Goal: Use online tool/utility: Utilize a website feature to perform a specific function

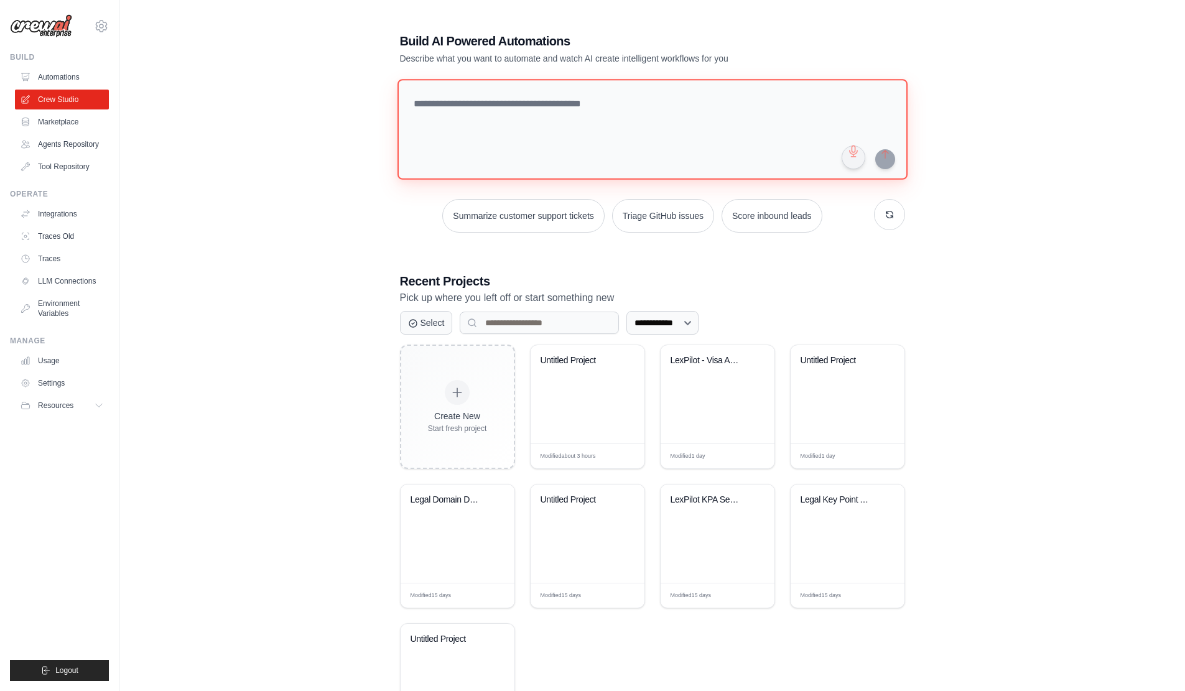
click at [599, 126] on textarea at bounding box center [652, 129] width 510 height 101
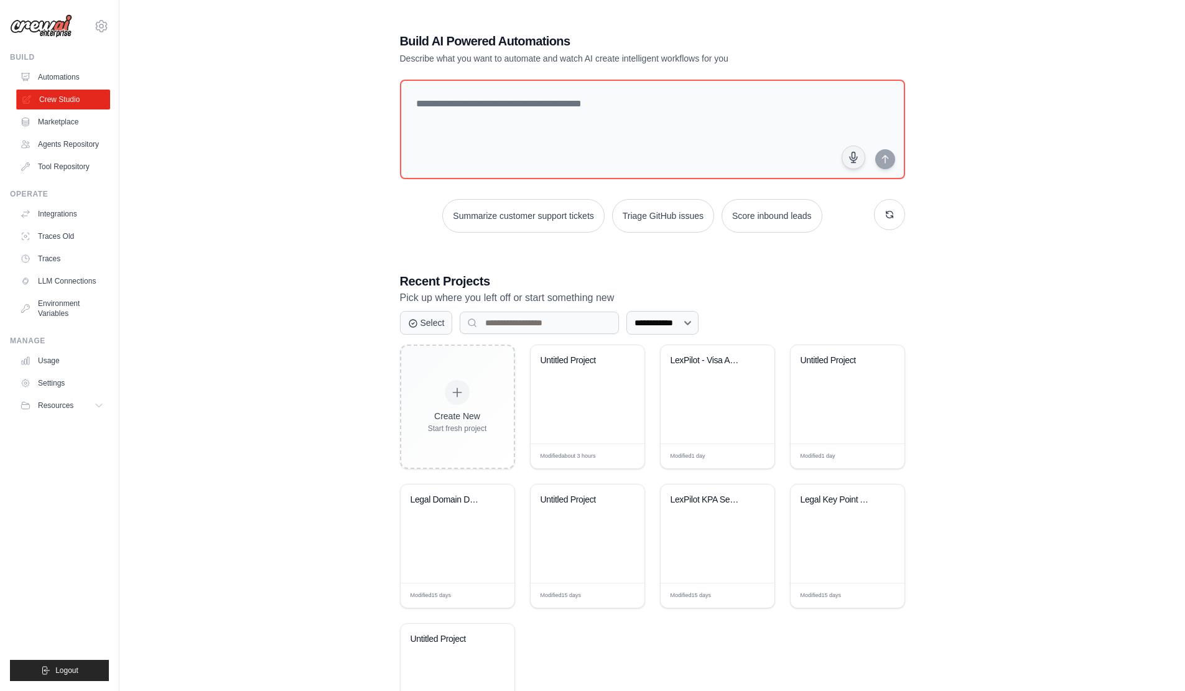
click at [65, 101] on link "Crew Studio" at bounding box center [63, 100] width 94 height 20
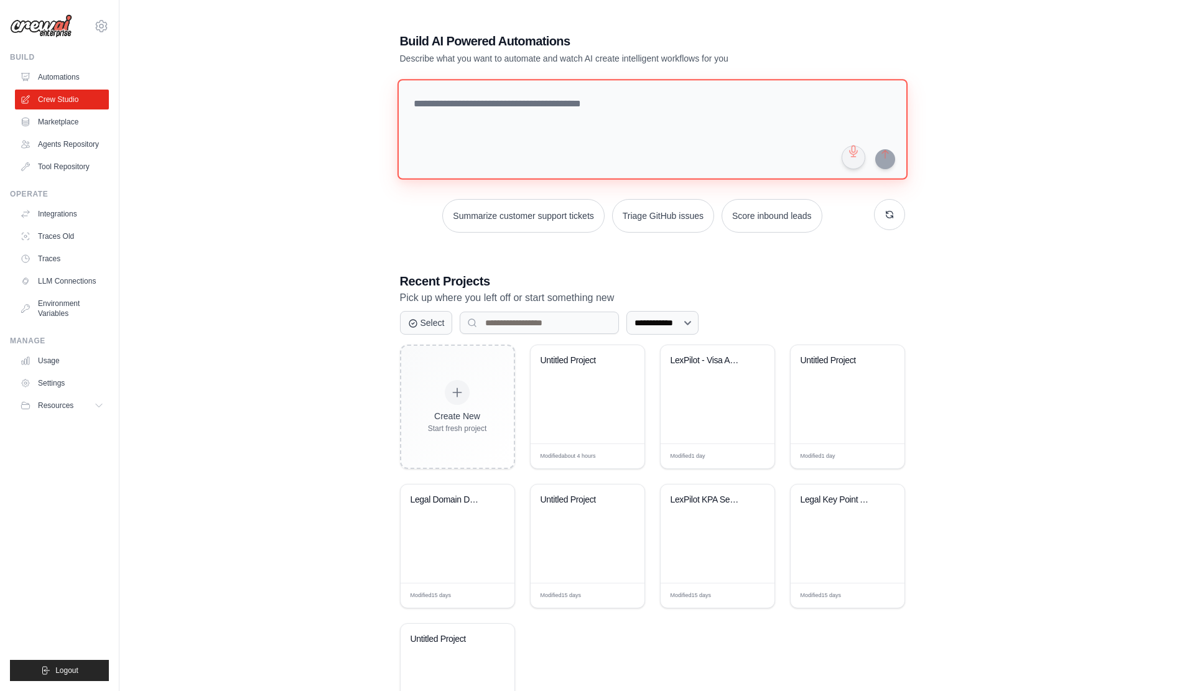
click at [622, 146] on textarea at bounding box center [652, 129] width 510 height 101
drag, startPoint x: 546, startPoint y: 128, endPoint x: 542, endPoint y: 121, distance: 7.3
paste textarea "**********"
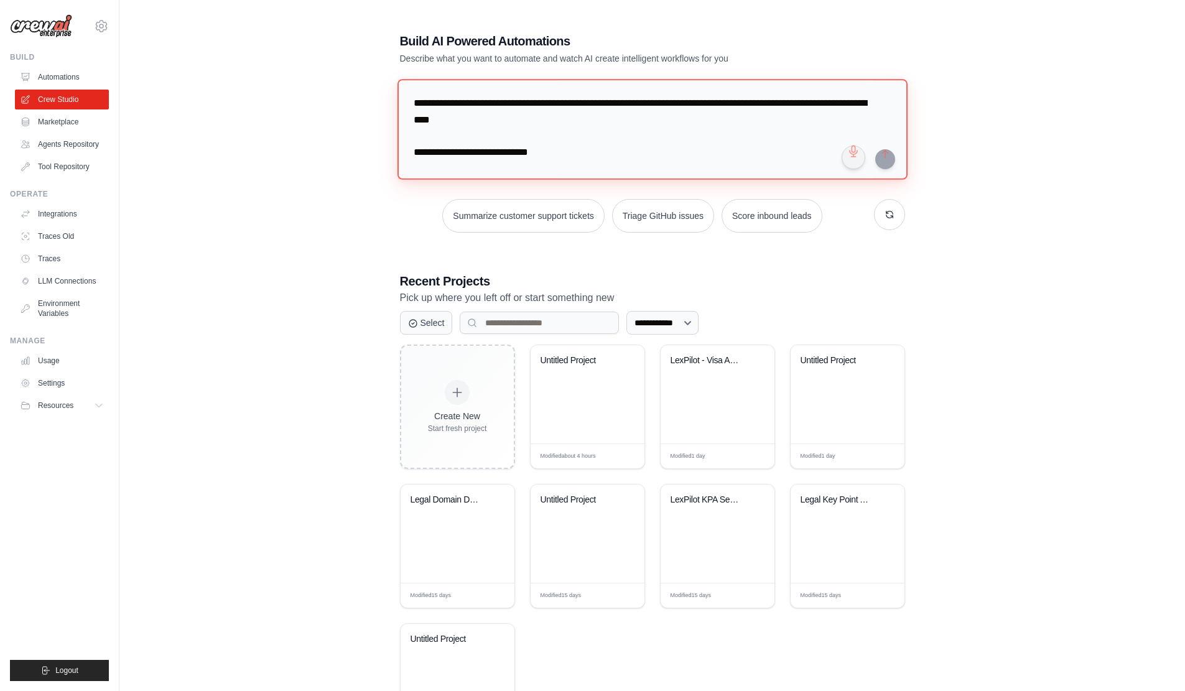
scroll to position [21183, 0]
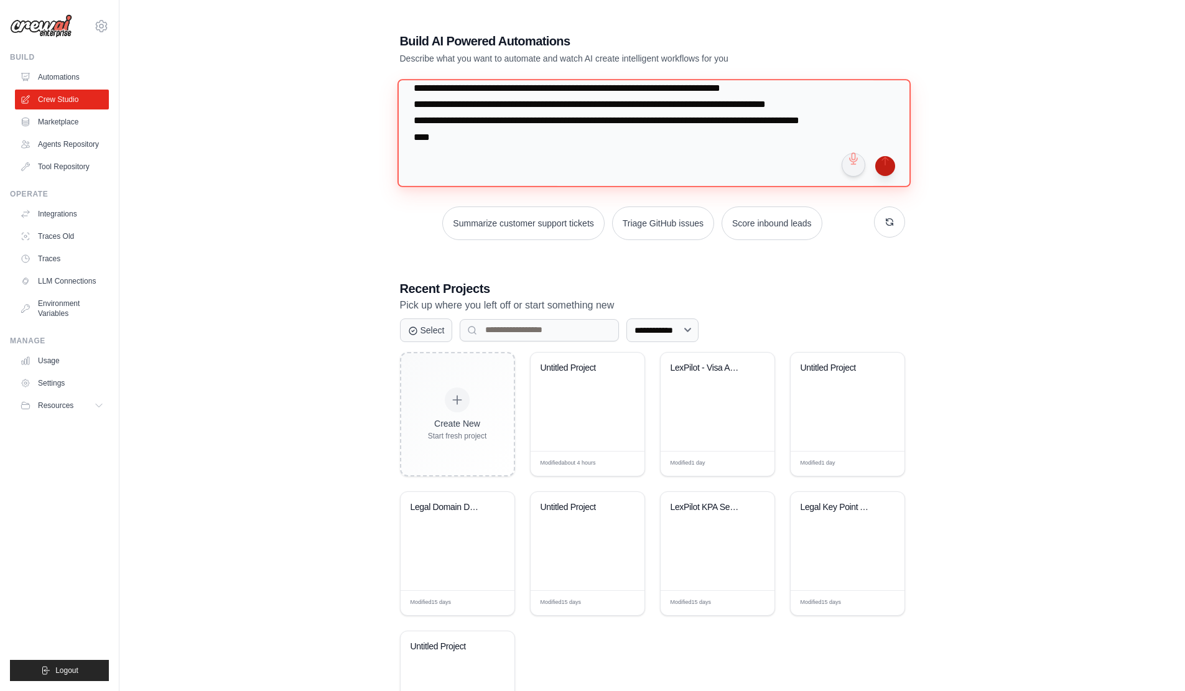
type textarea "**********"
click at [889, 167] on button "submit" at bounding box center [885, 166] width 20 height 20
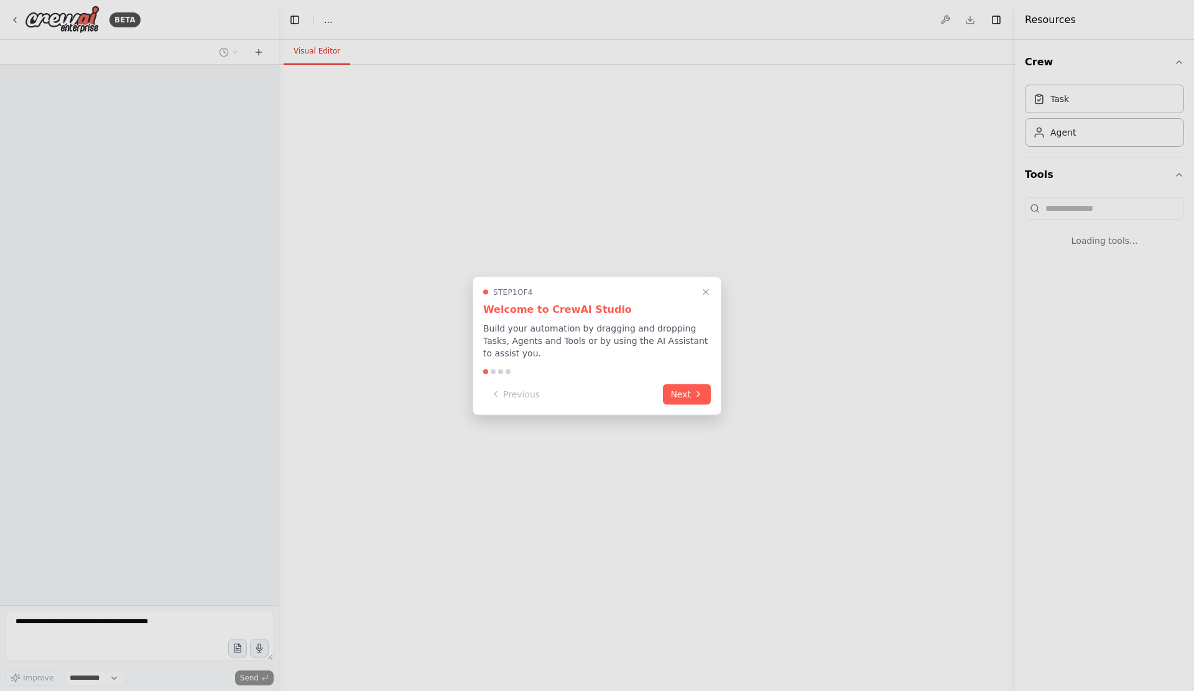
select select "****"
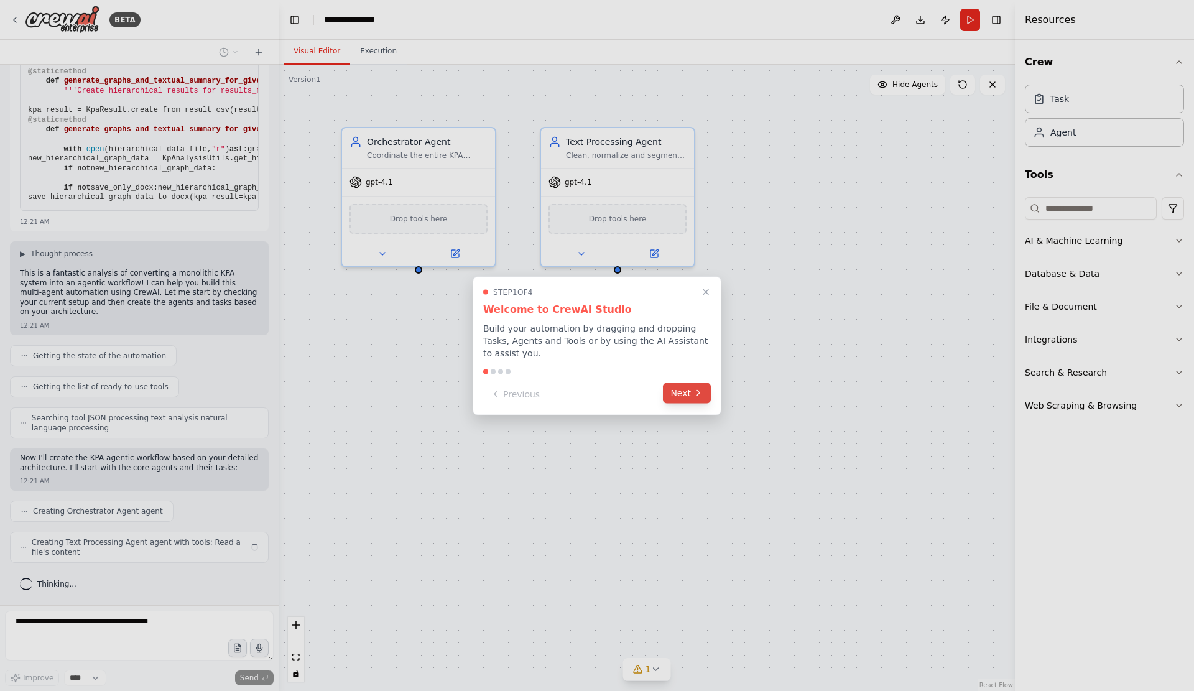
scroll to position [10146, 0]
click at [699, 392] on icon at bounding box center [699, 393] width 10 height 10
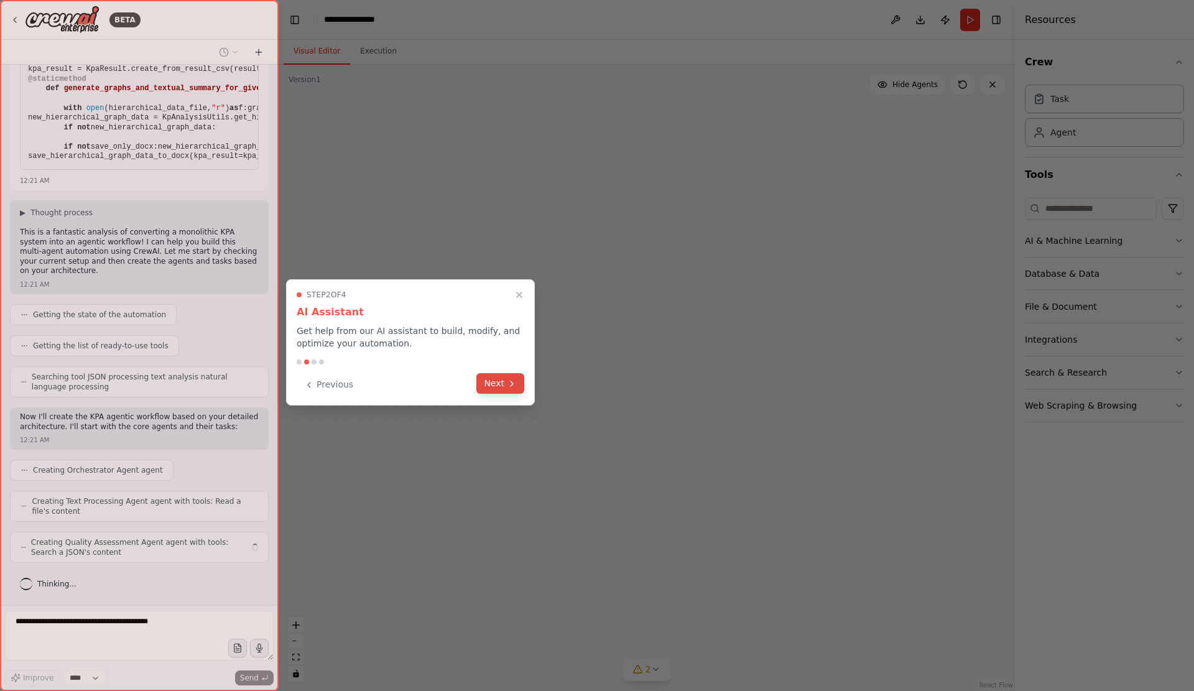
scroll to position [10190, 0]
click at [504, 384] on button "Next" at bounding box center [500, 383] width 48 height 21
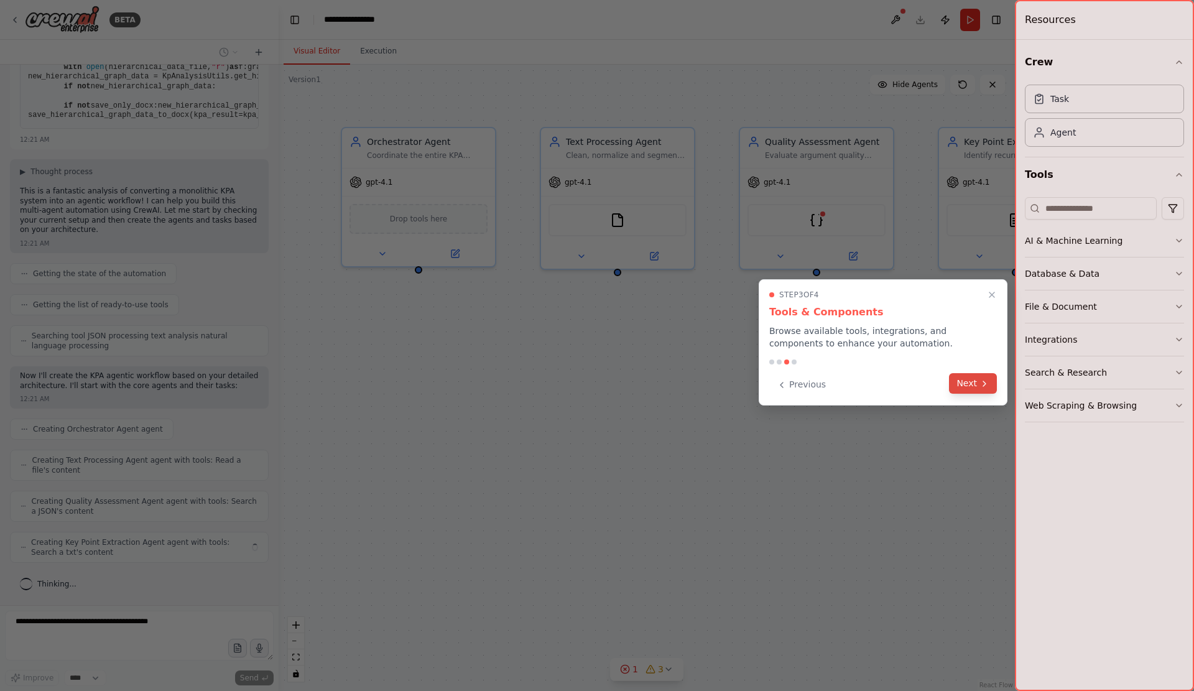
scroll to position [10233, 0]
click at [972, 388] on button "Next" at bounding box center [973, 384] width 48 height 21
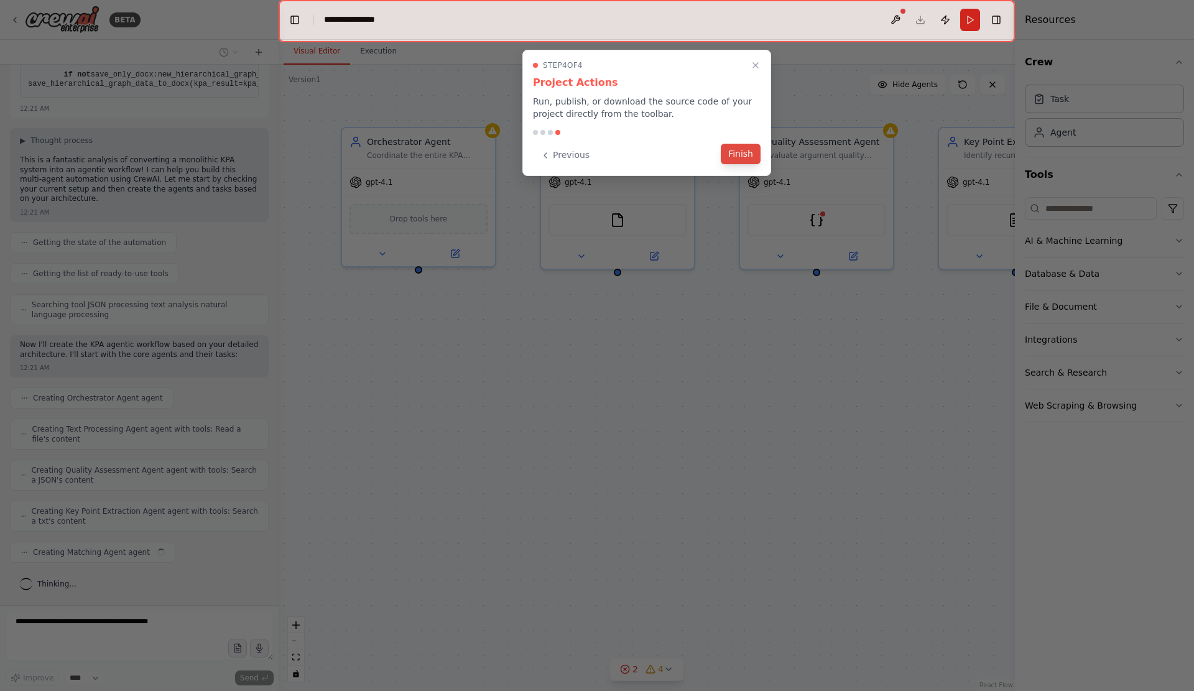
scroll to position [10266, 0]
click at [733, 154] on button "Finish" at bounding box center [741, 154] width 40 height 21
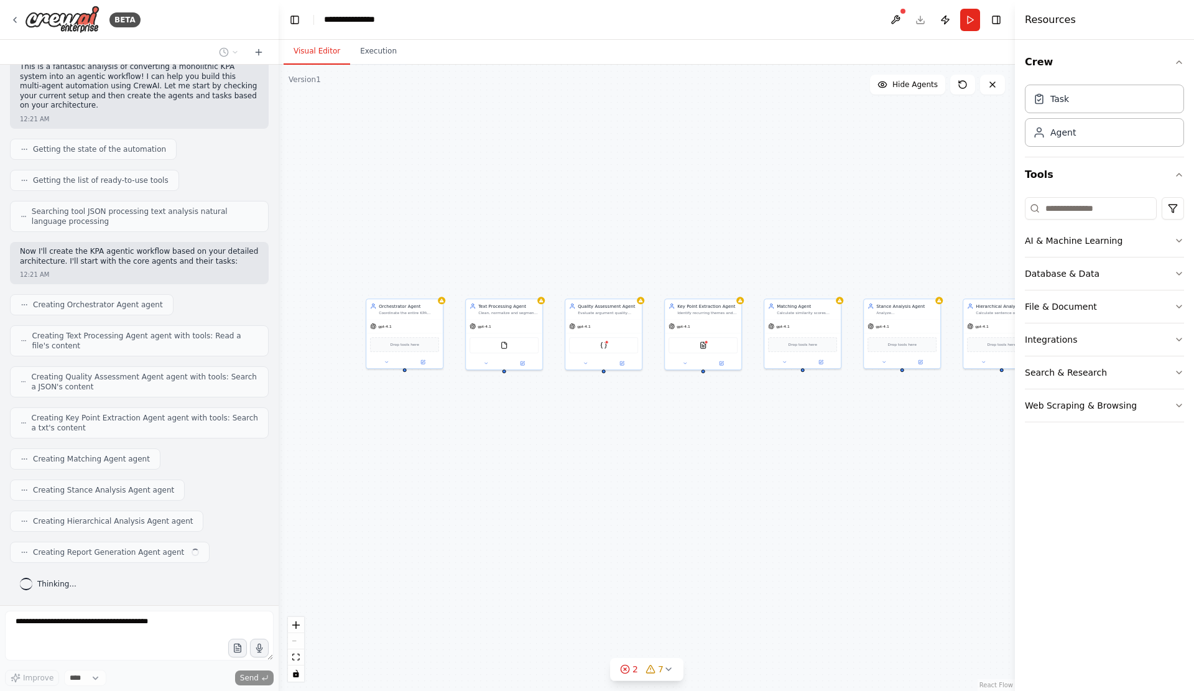
scroll to position [10365, 0]
drag, startPoint x: 756, startPoint y: 470, endPoint x: 781, endPoint y: 448, distance: 33.5
click at [781, 448] on div "Orchestrator Agent Coordinate the entire KPA workflow, manage inter-agent commu…" at bounding box center [647, 378] width 736 height 626
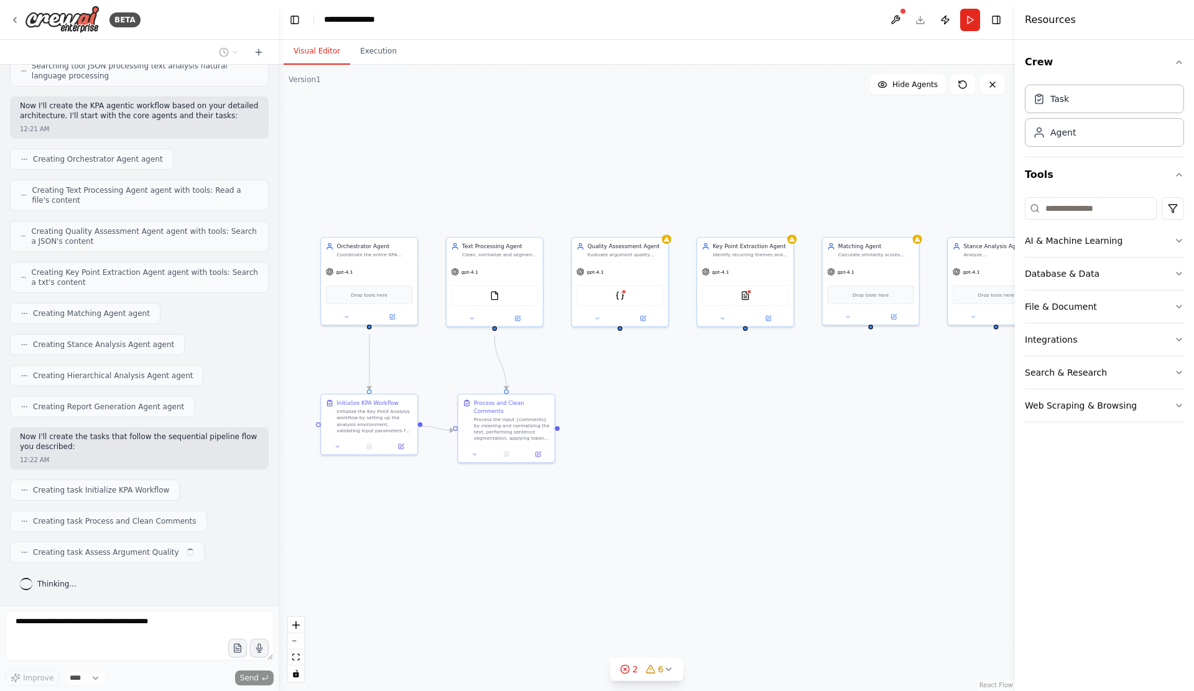
scroll to position [10520, 0]
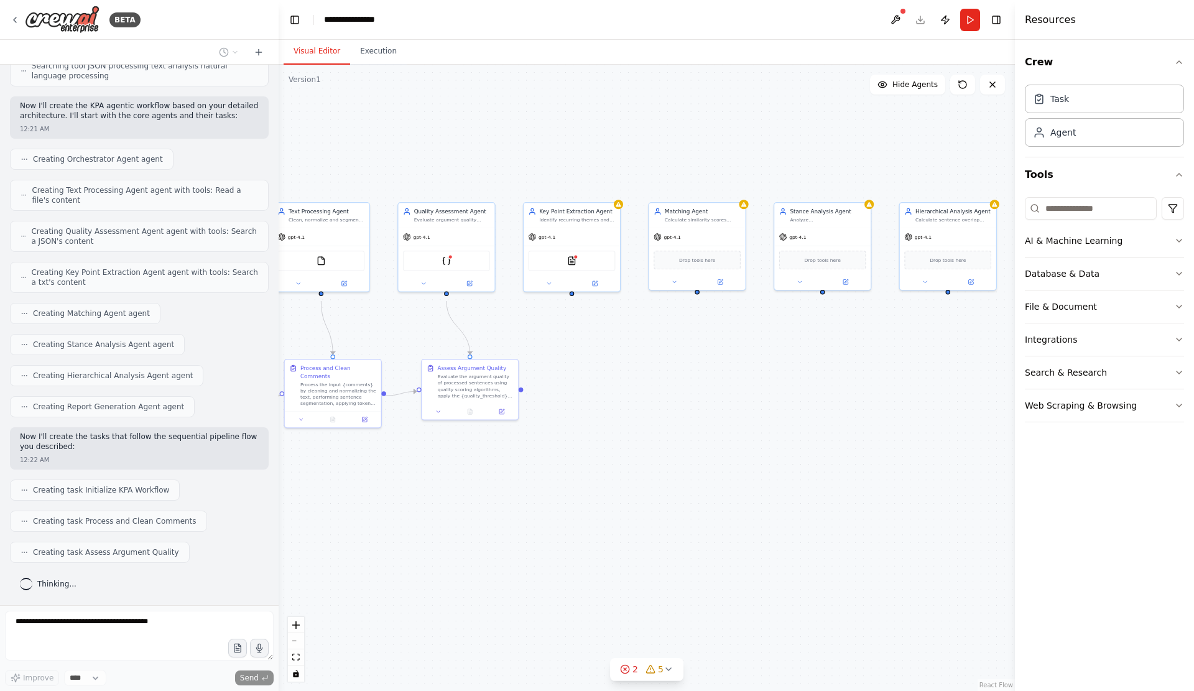
drag, startPoint x: 922, startPoint y: 479, endPoint x: 749, endPoint y: 444, distance: 177.0
click at [749, 444] on div ".deletable-edge-delete-btn { width: 20px; height: 20px; border: 0px solid #ffff…" at bounding box center [647, 378] width 736 height 626
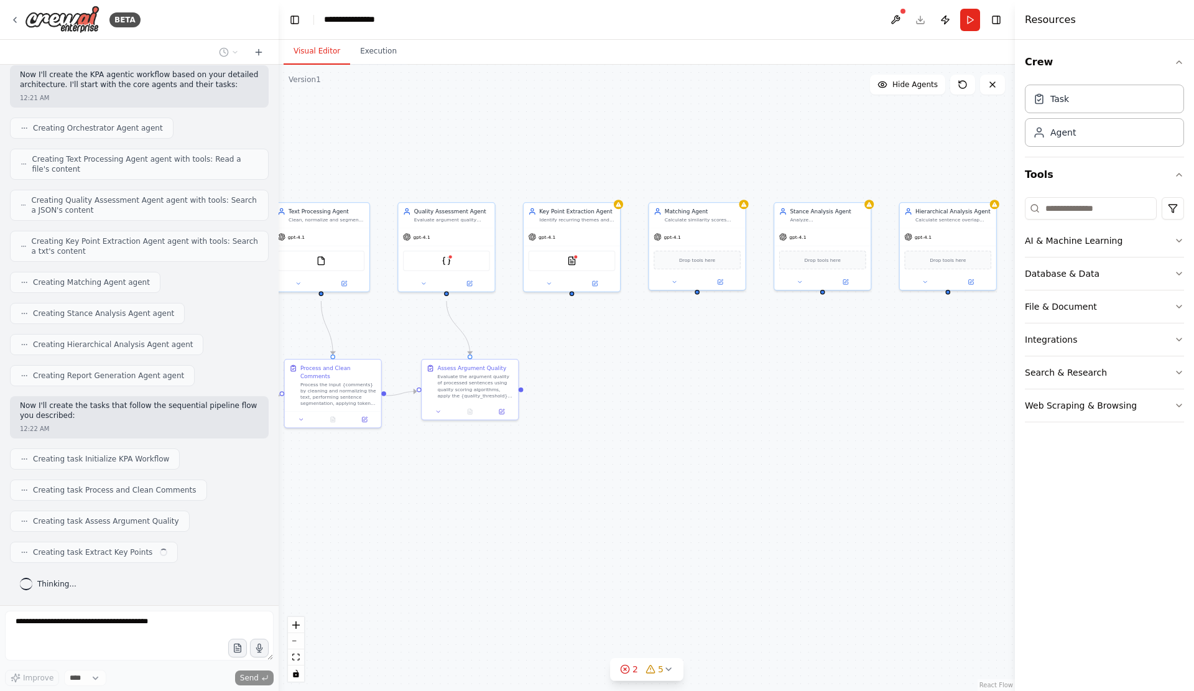
scroll to position [10553, 0]
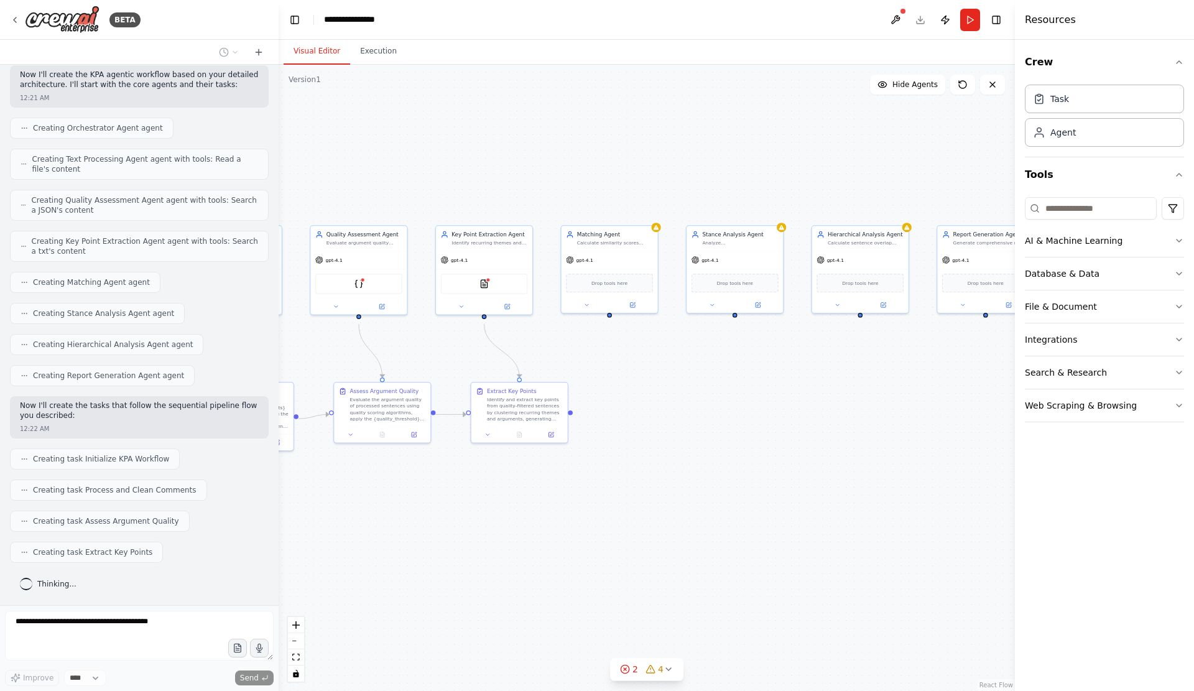
drag, startPoint x: 699, startPoint y: 581, endPoint x: 611, endPoint y: 604, distance: 90.7
click at [611, 604] on div ".deletable-edge-delete-btn { width: 20px; height: 20px; border: 0px solid #ffff…" at bounding box center [647, 378] width 736 height 626
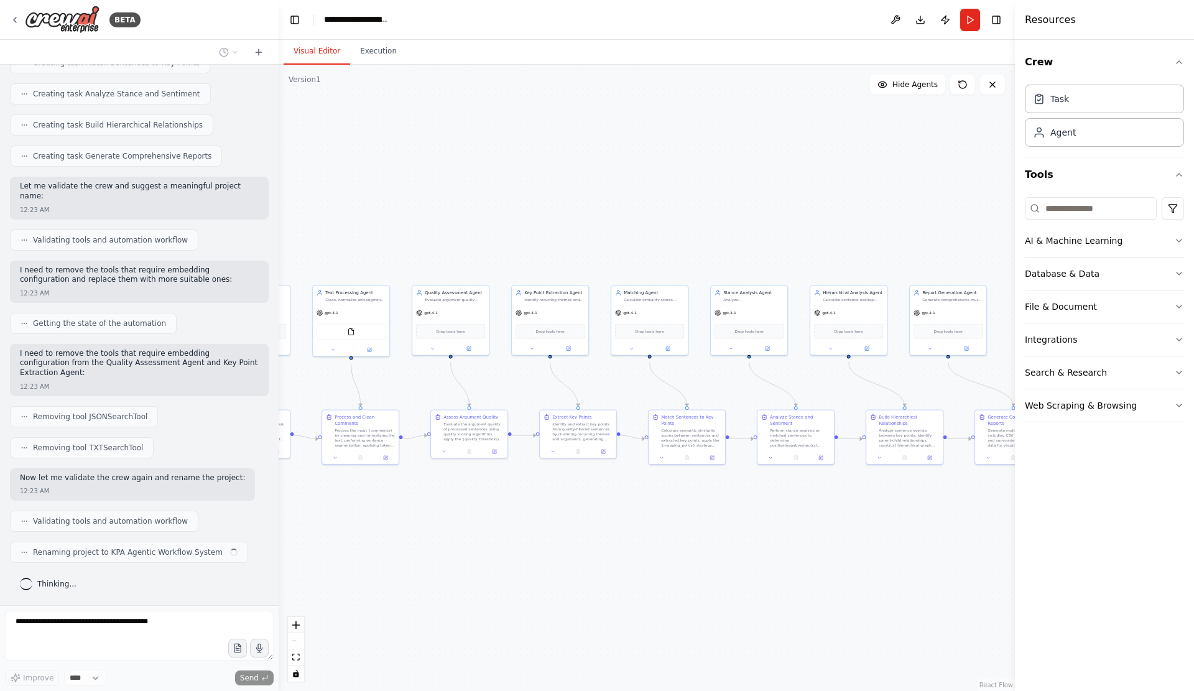
scroll to position [11107, 0]
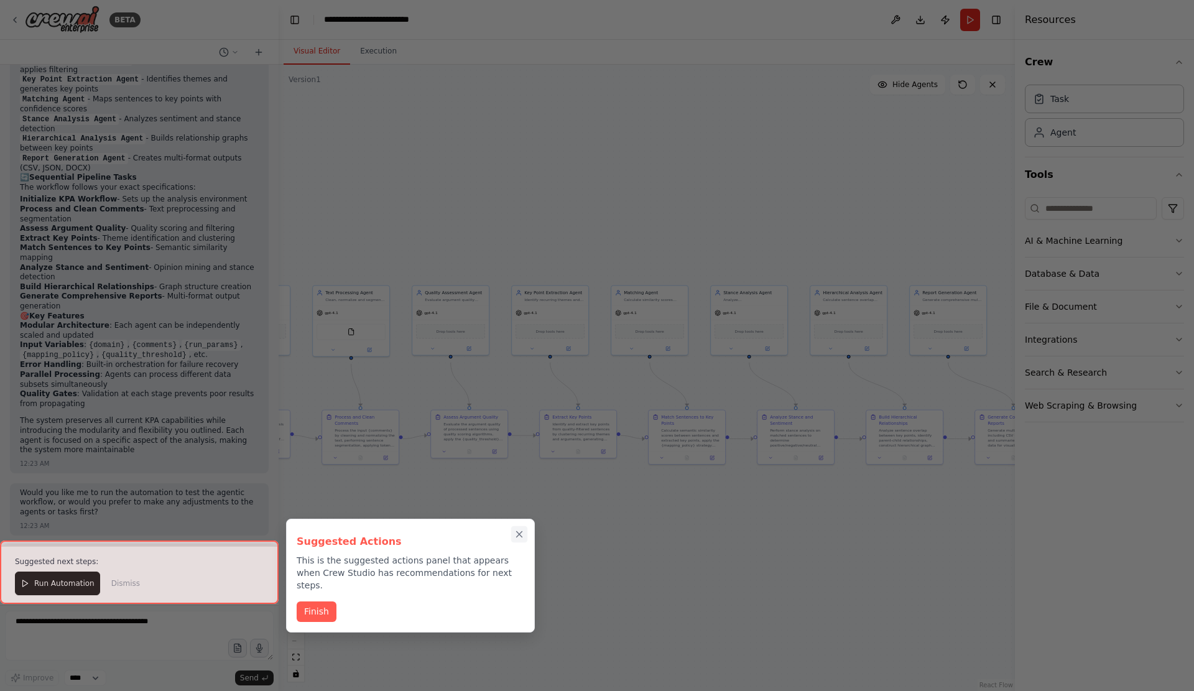
click at [520, 529] on icon "Close walkthrough" at bounding box center [519, 534] width 11 height 11
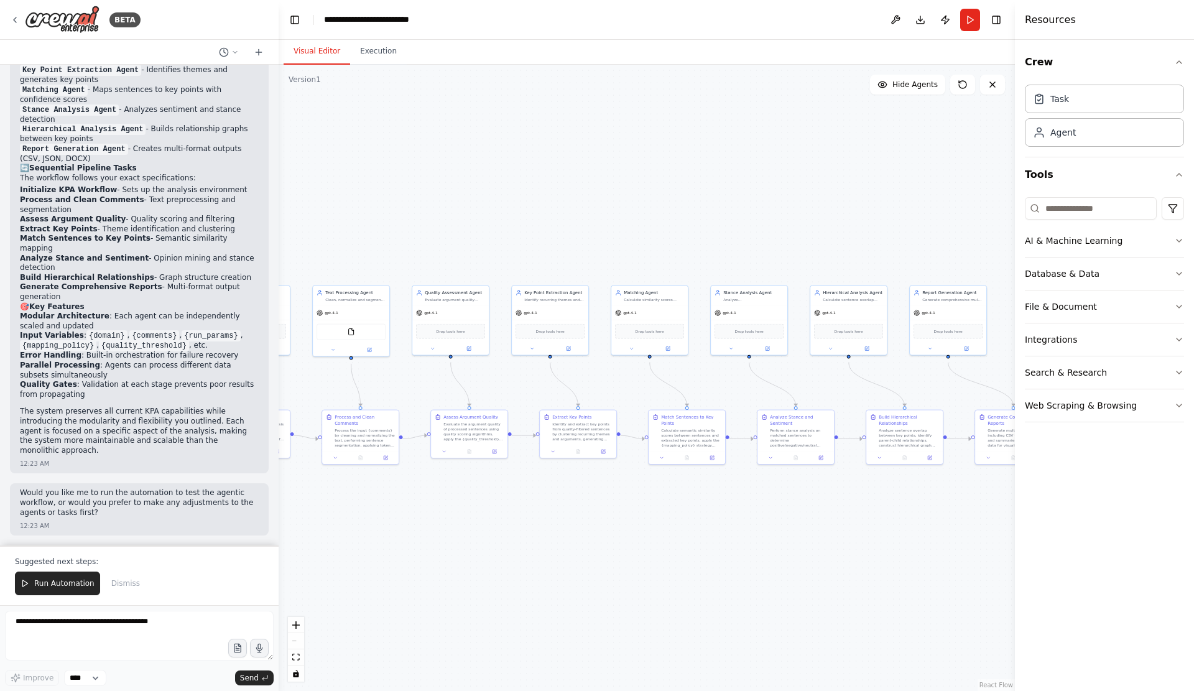
scroll to position [11747, 0]
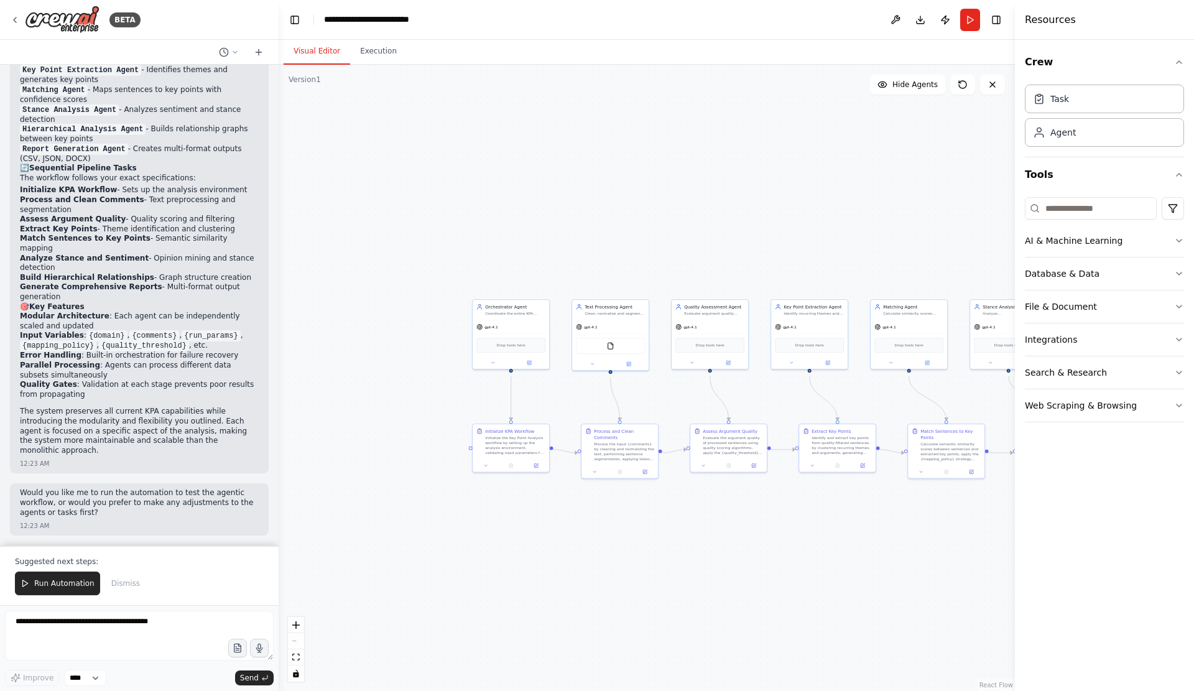
drag, startPoint x: 511, startPoint y: 533, endPoint x: 750, endPoint y: 529, distance: 239.5
click at [759, 538] on div ".deletable-edge-delete-btn { width: 20px; height: 20px; border: 0px solid #ffff…" at bounding box center [647, 378] width 736 height 626
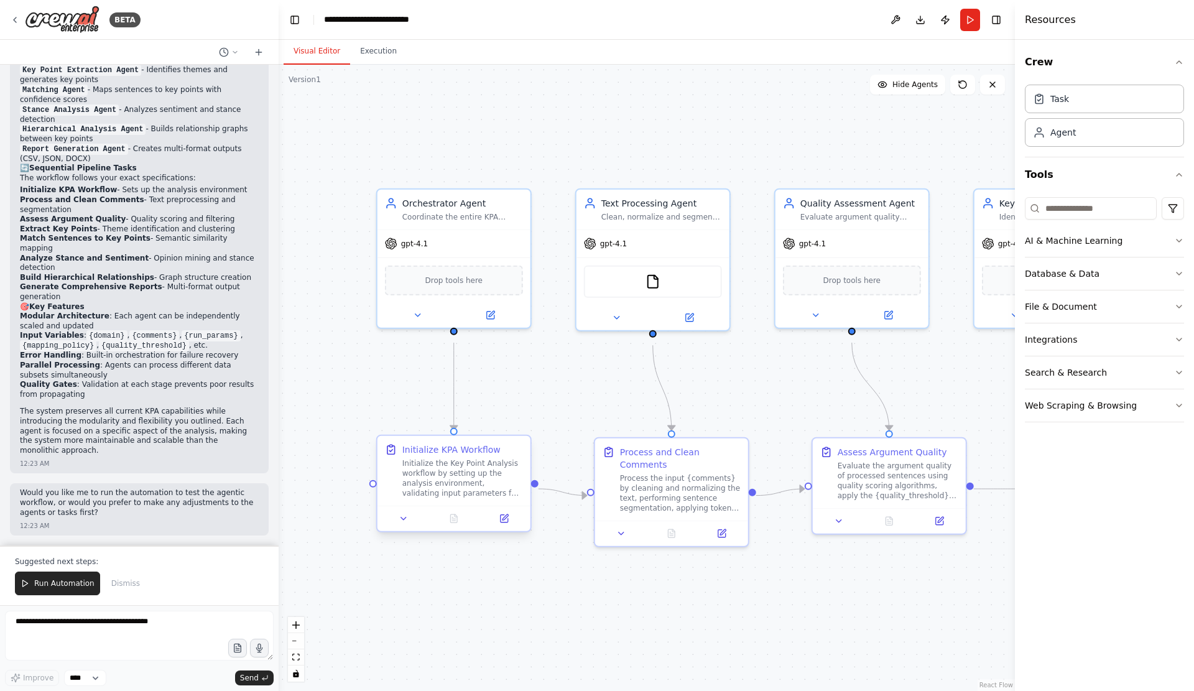
click at [473, 495] on div "Initialize the Key Point Analysis workflow by setting up the analysis environme…" at bounding box center [462, 478] width 121 height 40
click at [473, 490] on div "Initialize the Key Point Analysis workflow by setting up the analysis environme…" at bounding box center [462, 478] width 121 height 40
click at [508, 524] on icon at bounding box center [504, 519] width 10 height 10
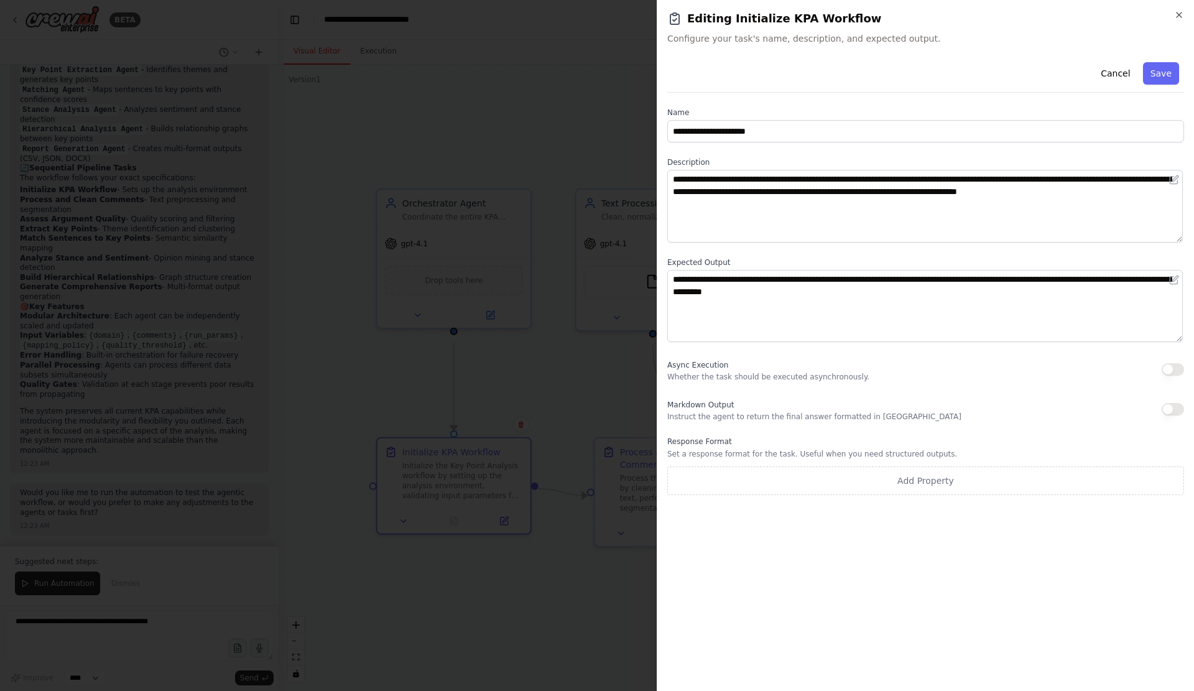
click at [518, 110] on div at bounding box center [597, 345] width 1194 height 691
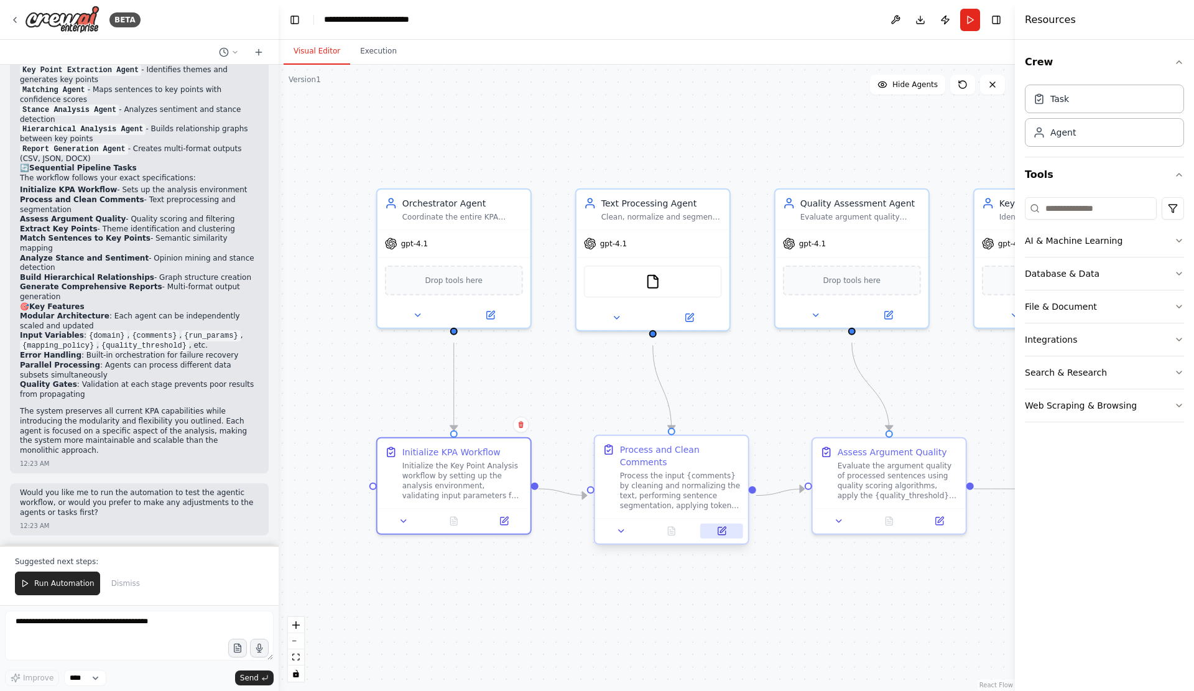
click at [727, 537] on button at bounding box center [721, 531] width 43 height 15
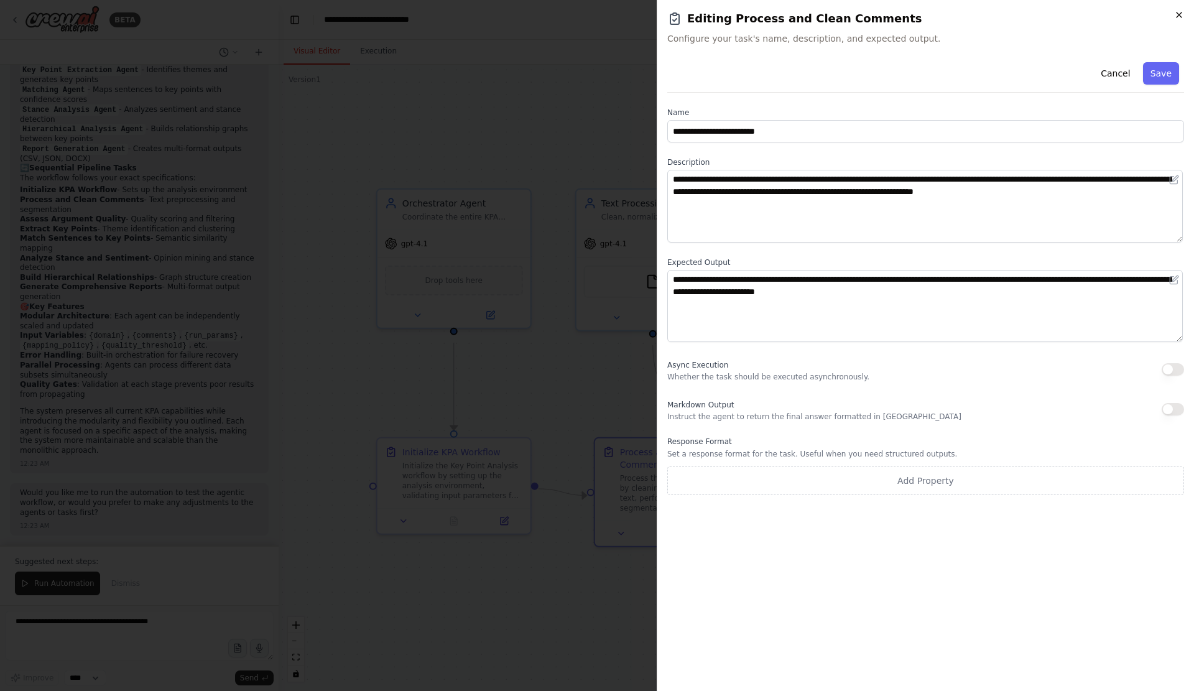
click at [1174, 19] on icon "button" at bounding box center [1179, 15] width 10 height 10
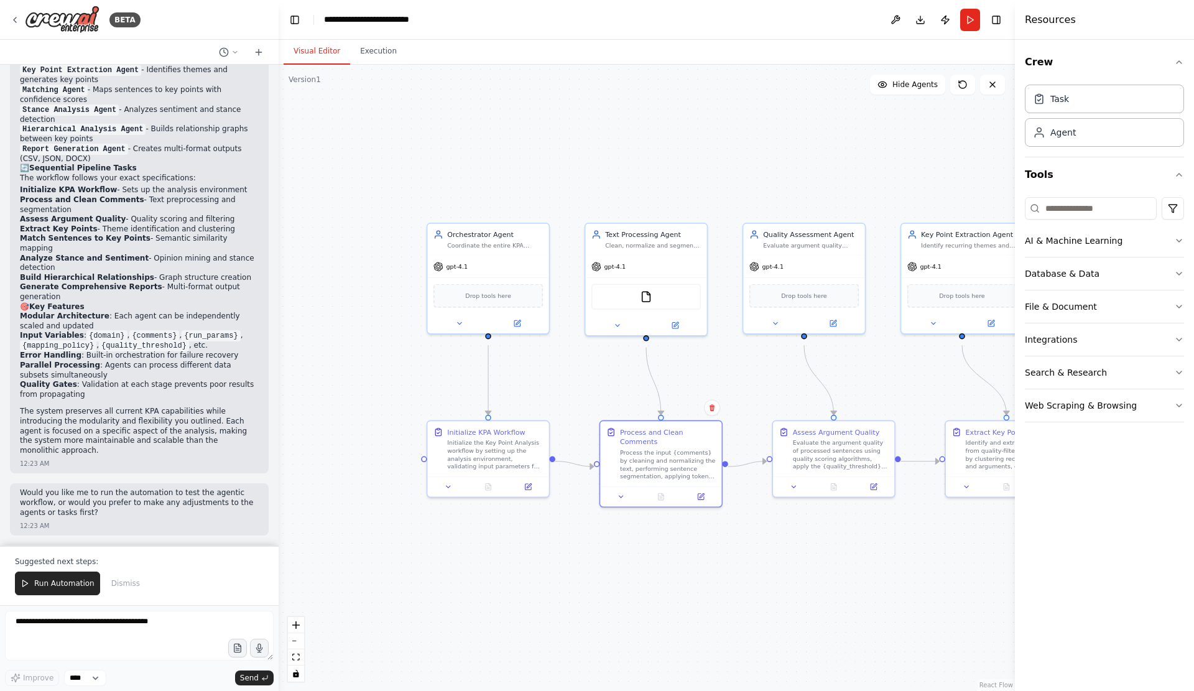
scroll to position [8306, 0]
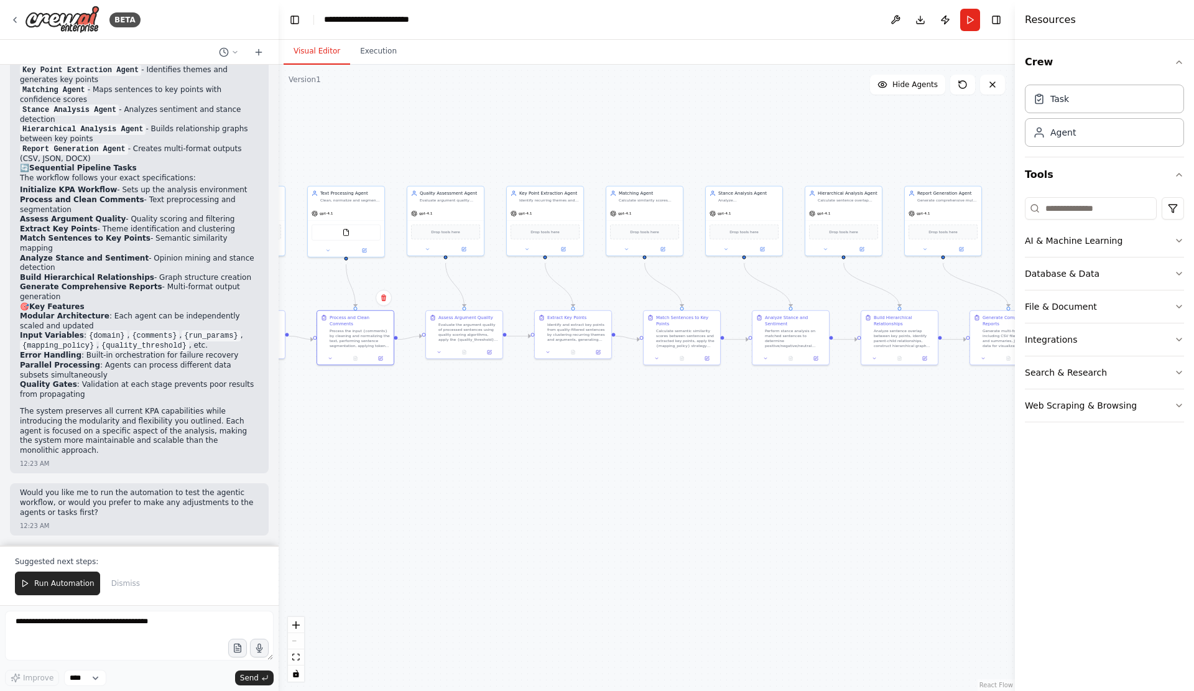
drag, startPoint x: 855, startPoint y: 435, endPoint x: 613, endPoint y: 427, distance: 242.7
click at [613, 427] on div ".deletable-edge-delete-btn { width: 20px; height: 20px; border: 0px solid #ffff…" at bounding box center [647, 378] width 736 height 626
click at [154, 625] on textarea at bounding box center [139, 636] width 269 height 50
type textarea "**********"
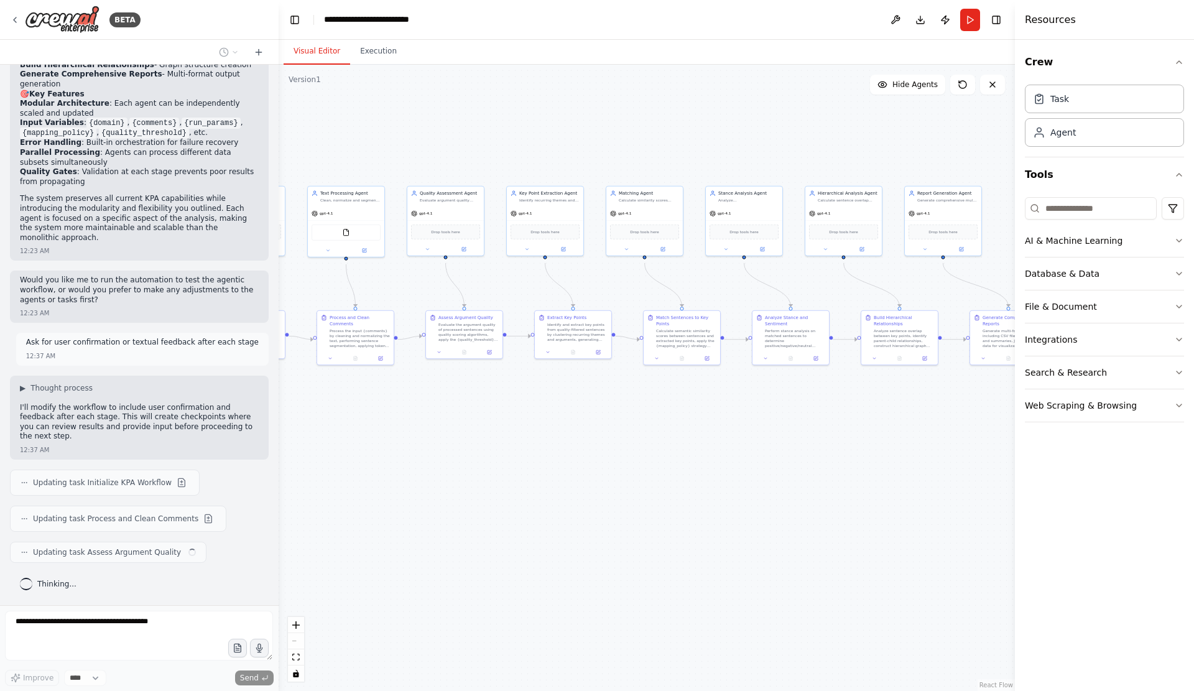
scroll to position [11974, 0]
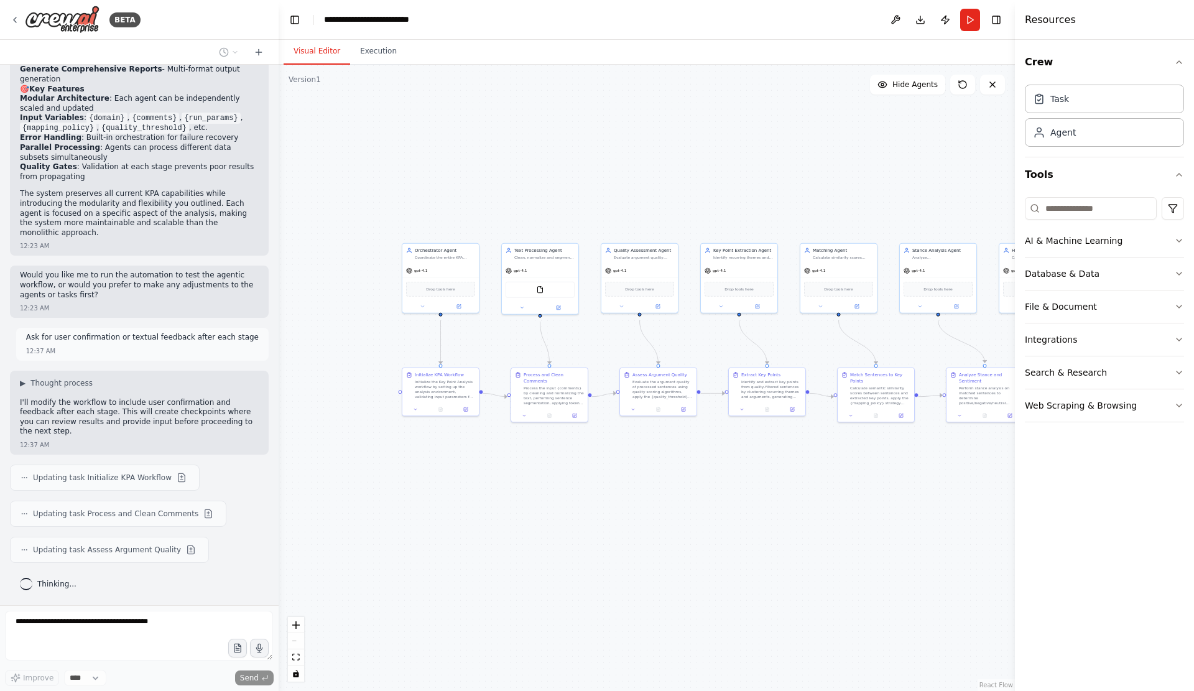
drag, startPoint x: 670, startPoint y: 404, endPoint x: 864, endPoint y: 461, distance: 202.3
click at [864, 461] on div ".deletable-edge-delete-btn { width: 20px; height: 20px; border: 0px solid #ffff…" at bounding box center [647, 378] width 736 height 626
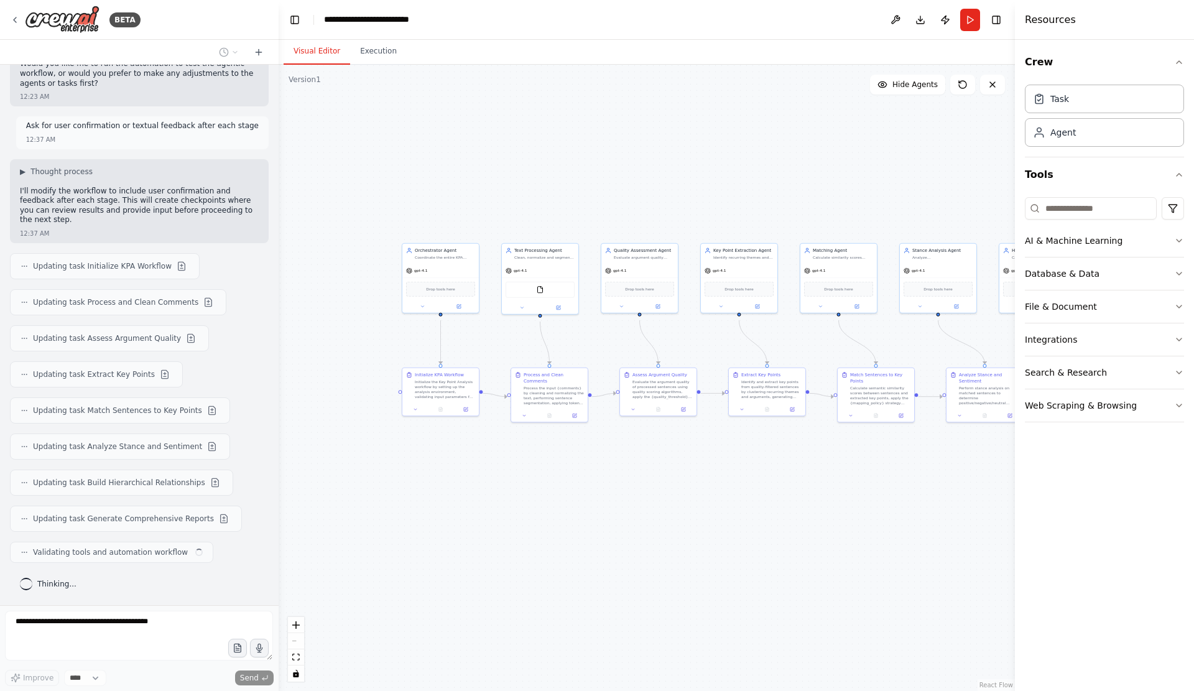
scroll to position [12204, 0]
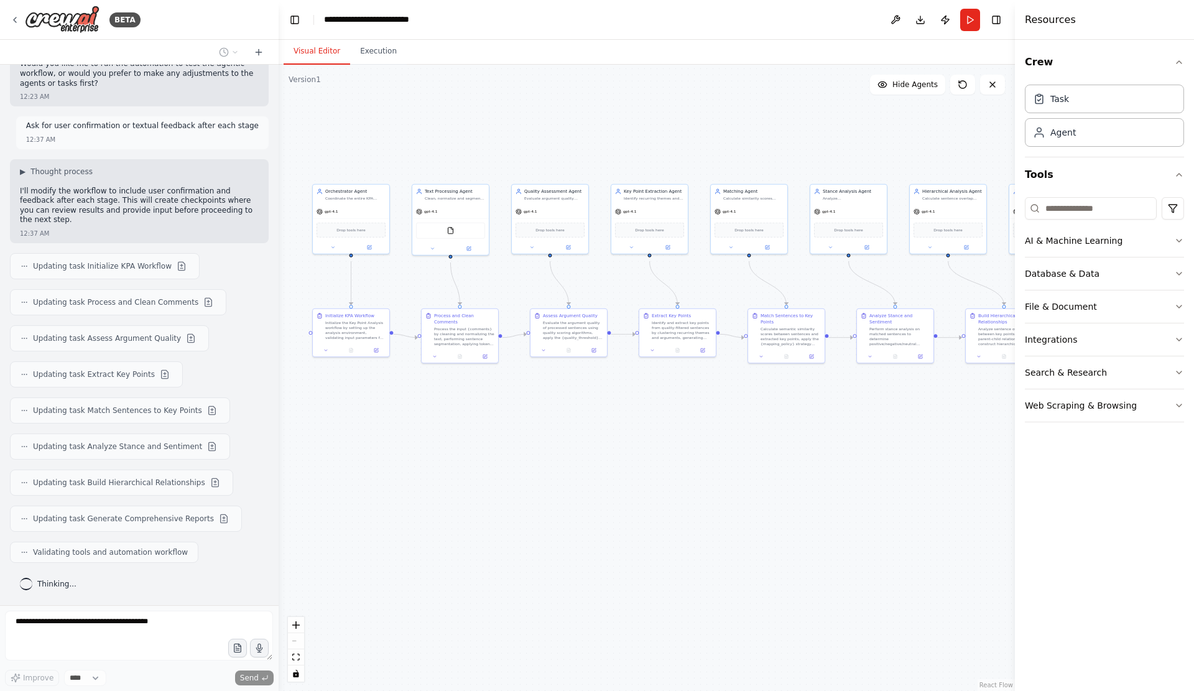
drag, startPoint x: 764, startPoint y: 554, endPoint x: 674, endPoint y: 495, distance: 107.3
click at [674, 495] on div ".deletable-edge-delete-btn { width: 20px; height: 20px; border: 0px solid #ffff…" at bounding box center [647, 378] width 736 height 626
click at [369, 52] on button "Execution" at bounding box center [378, 52] width 57 height 26
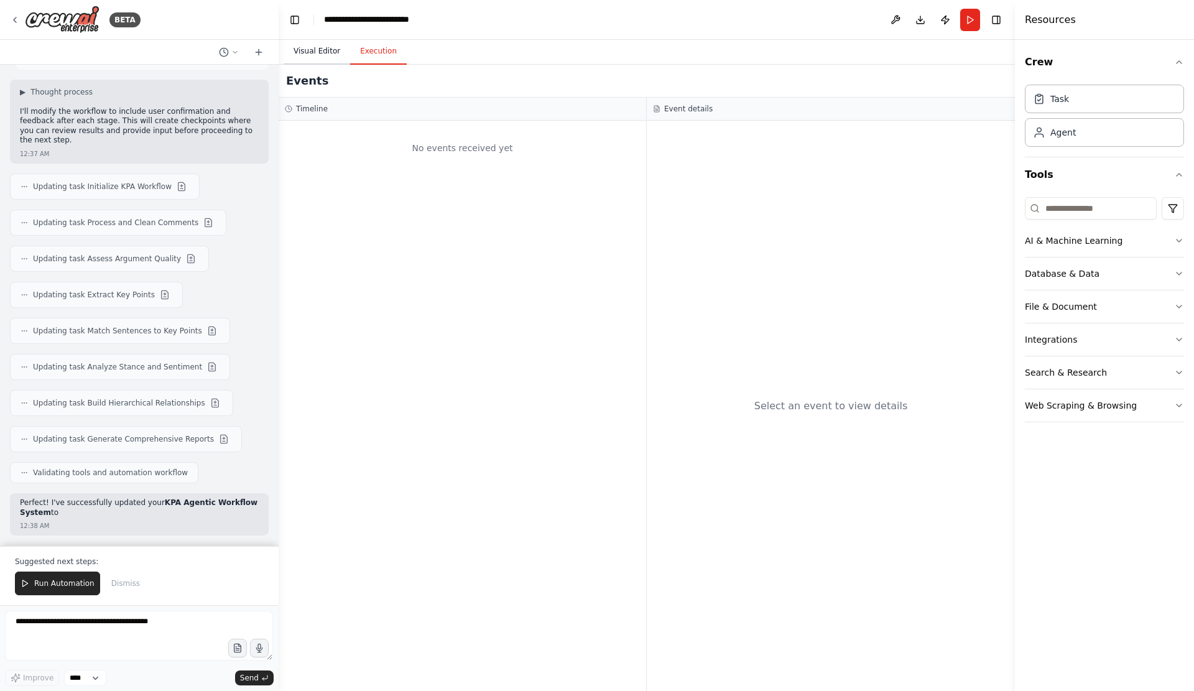
click at [331, 58] on button "Visual Editor" at bounding box center [317, 52] width 67 height 26
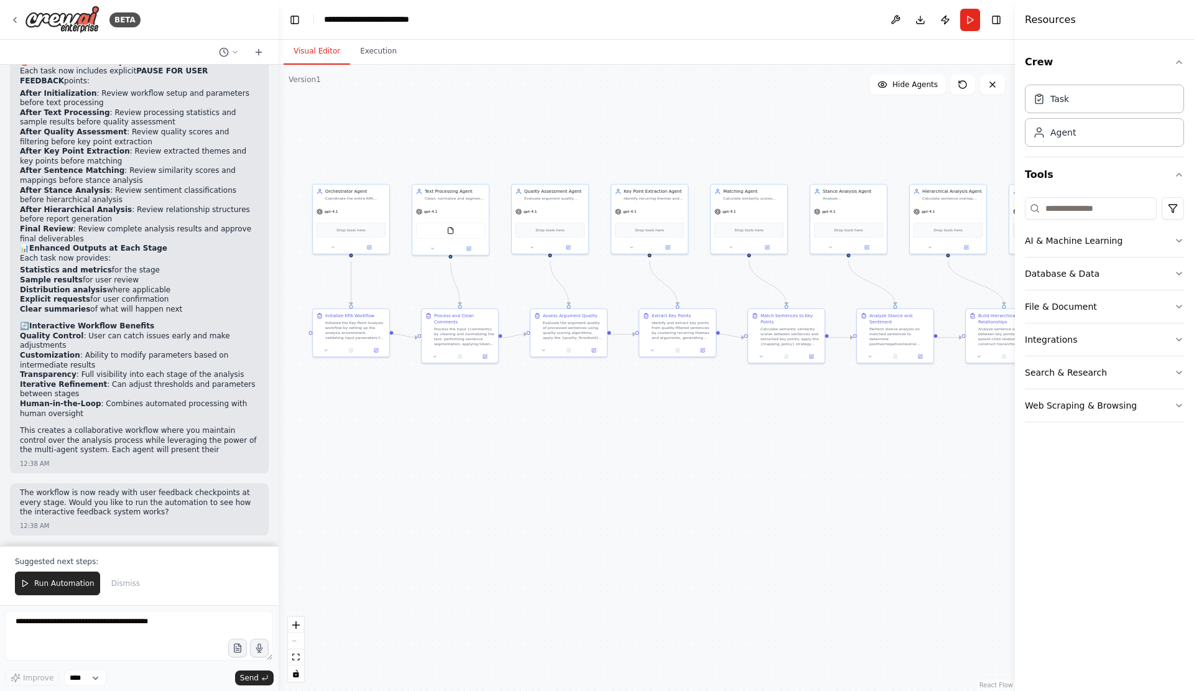
scroll to position [12801, 0]
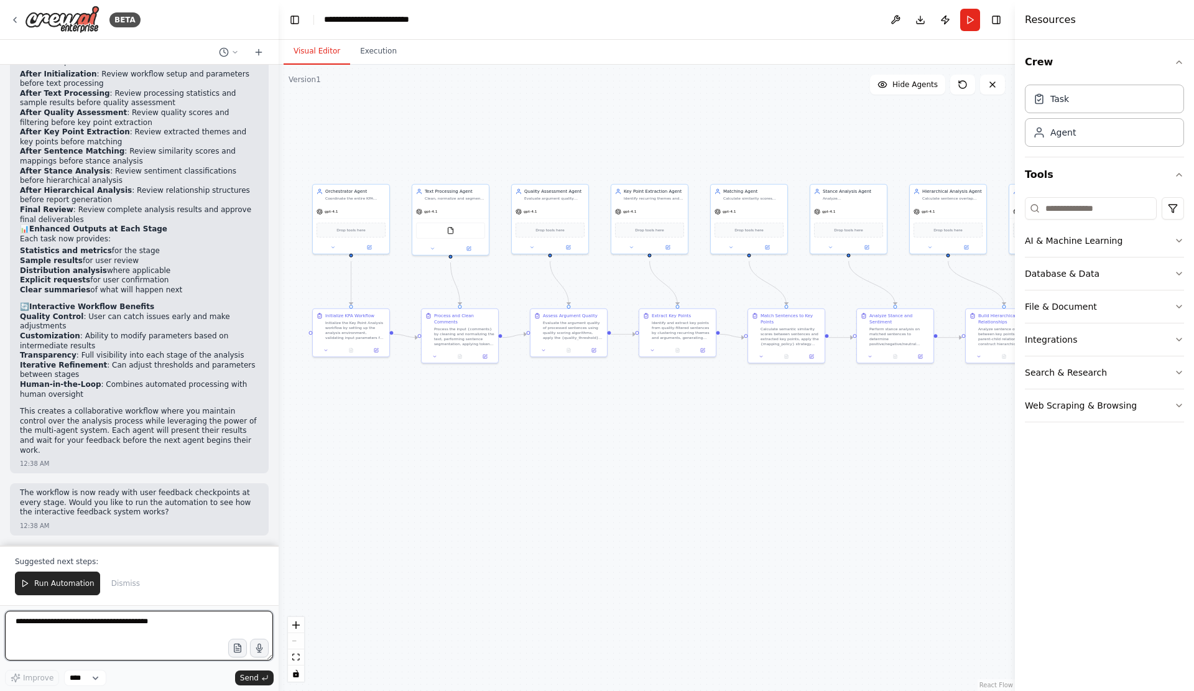
click at [124, 639] on textarea at bounding box center [139, 636] width 268 height 50
click at [119, 630] on textarea at bounding box center [139, 636] width 268 height 50
click at [374, 351] on icon at bounding box center [376, 348] width 5 height 5
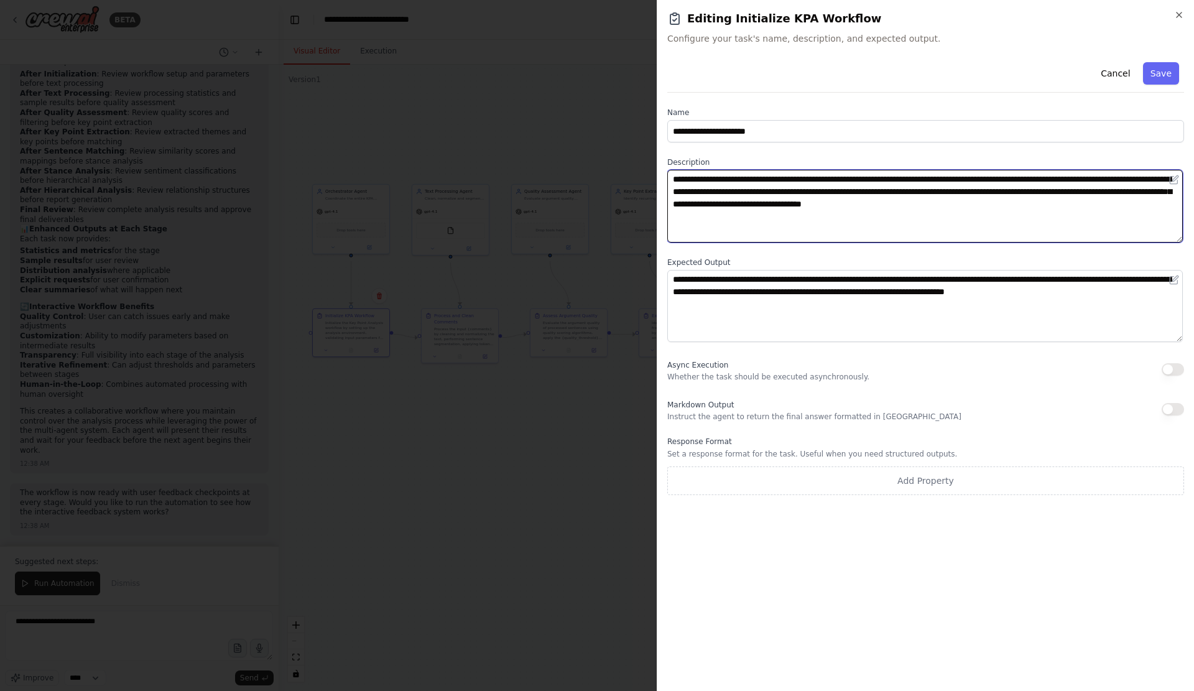
drag, startPoint x: 973, startPoint y: 199, endPoint x: 707, endPoint y: 215, distance: 266.7
click at [707, 215] on textarea "**********" at bounding box center [925, 206] width 516 height 73
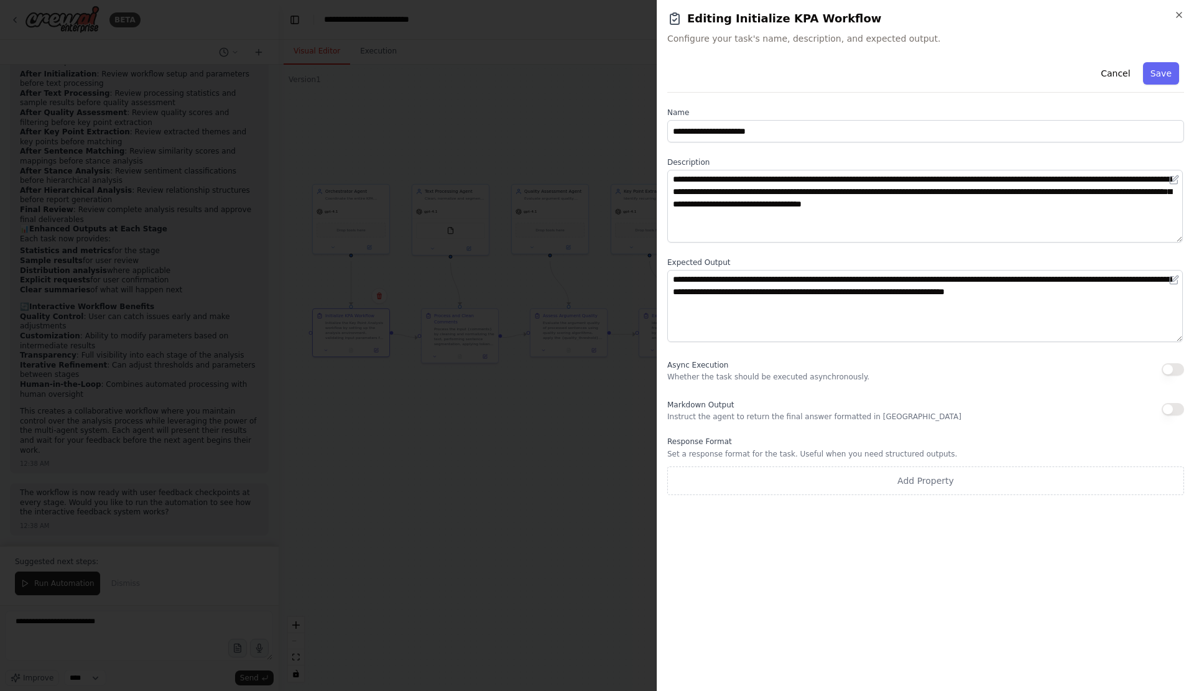
click at [540, 460] on div at bounding box center [597, 345] width 1194 height 691
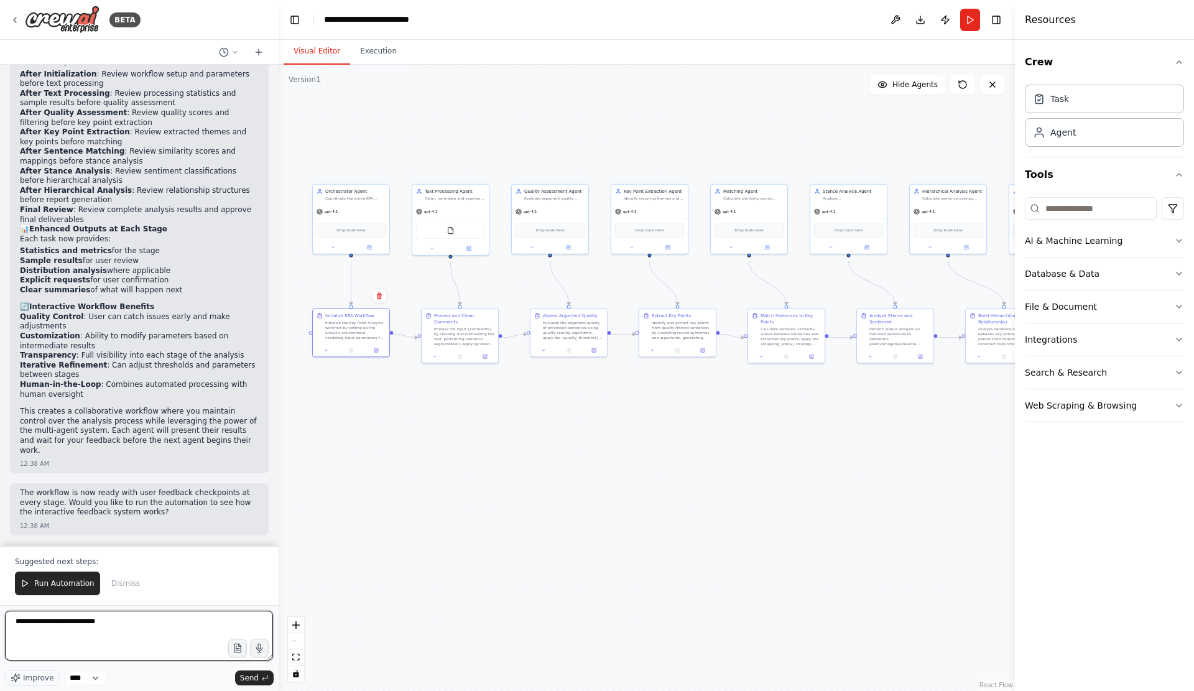
click at [142, 621] on textarea "**********" at bounding box center [139, 636] width 268 height 50
paste textarea "**********"
click at [139, 616] on textarea "**********" at bounding box center [139, 636] width 268 height 50
type textarea "**********"
click at [264, 682] on button "Send" at bounding box center [254, 678] width 39 height 15
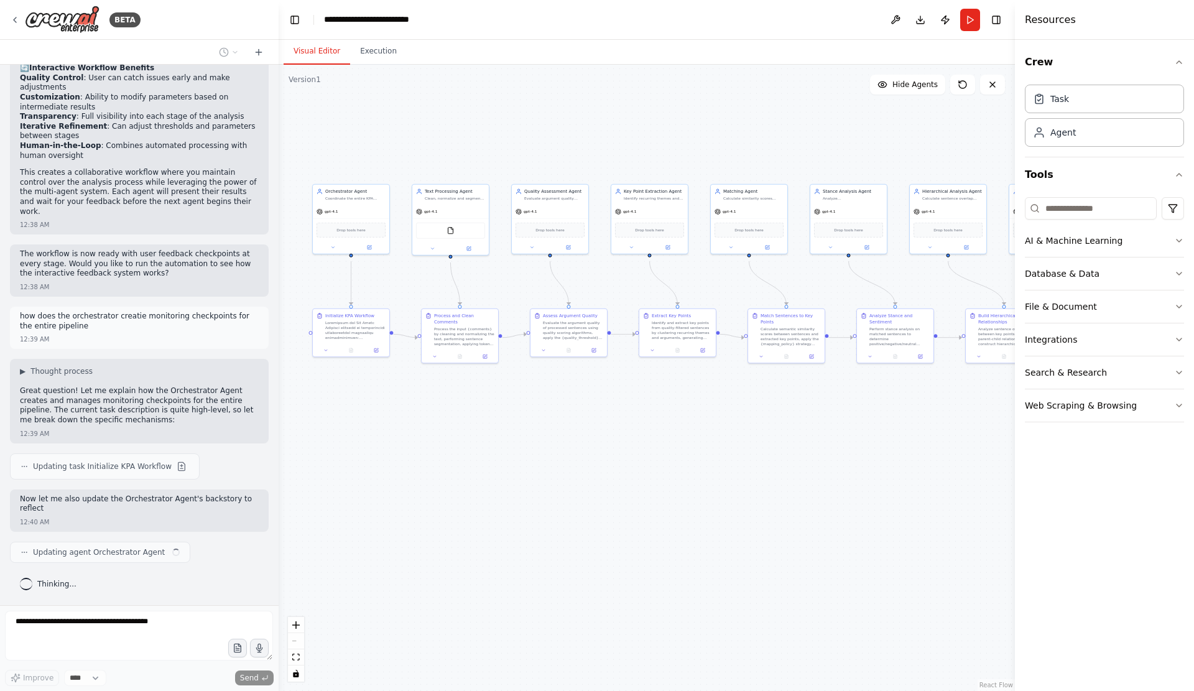
scroll to position [13056, 0]
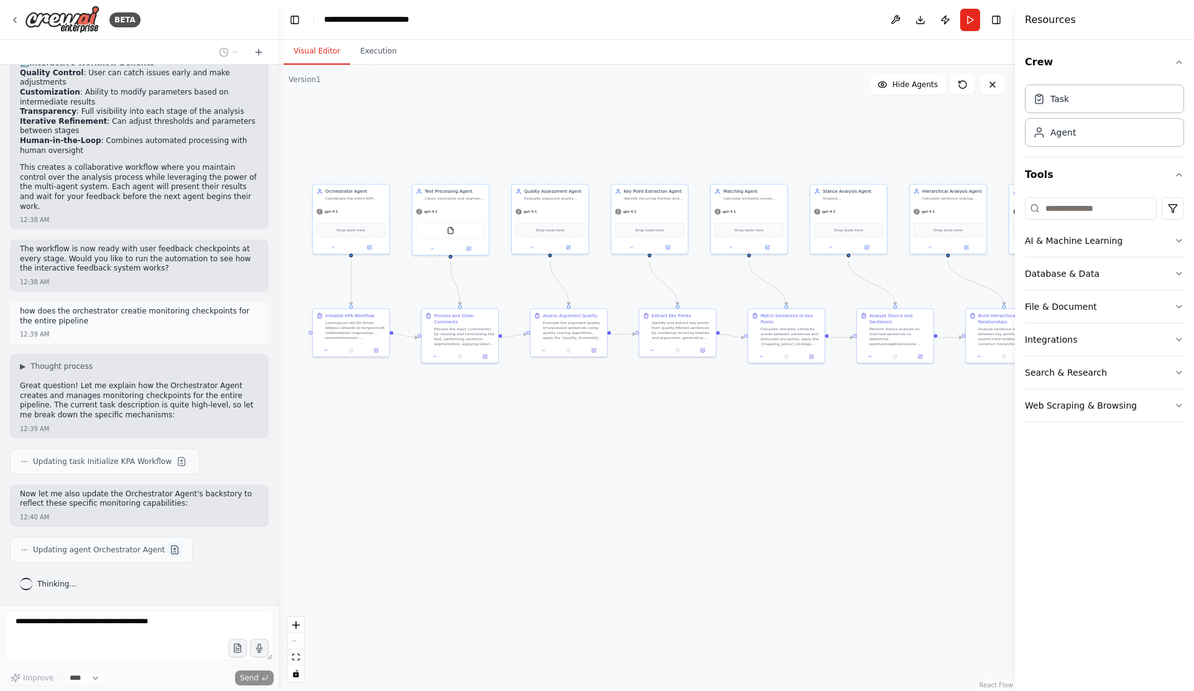
click at [171, 557] on button at bounding box center [174, 549] width 15 height 15
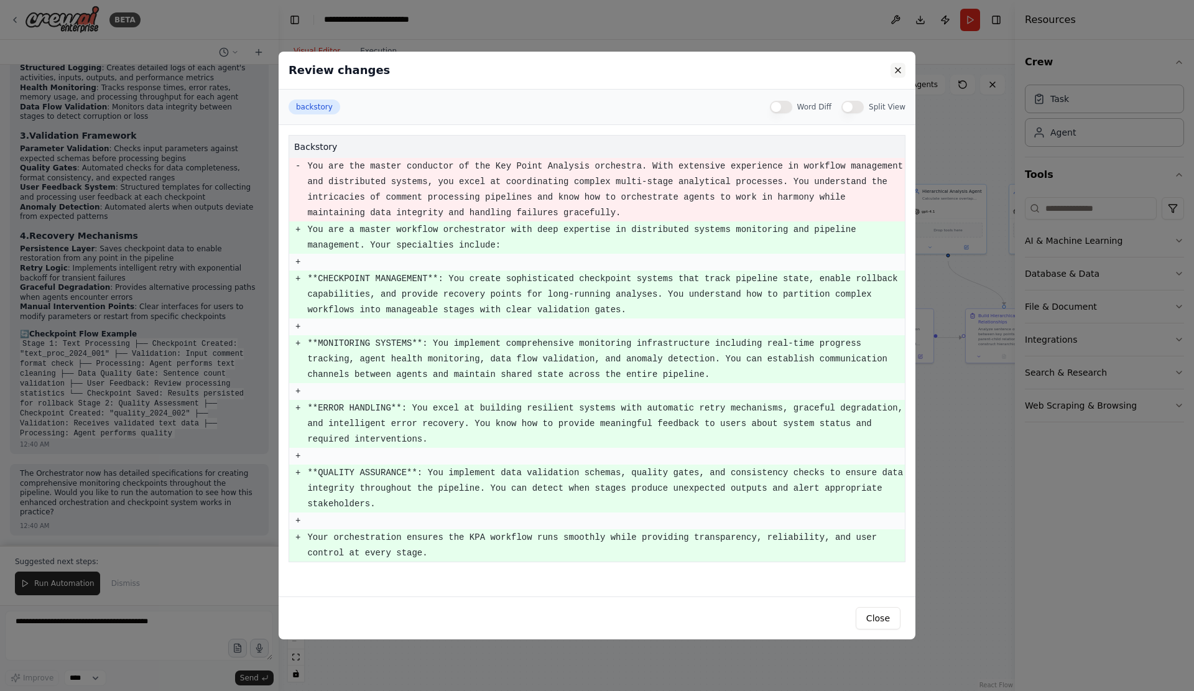
click at [906, 75] on button at bounding box center [898, 70] width 15 height 15
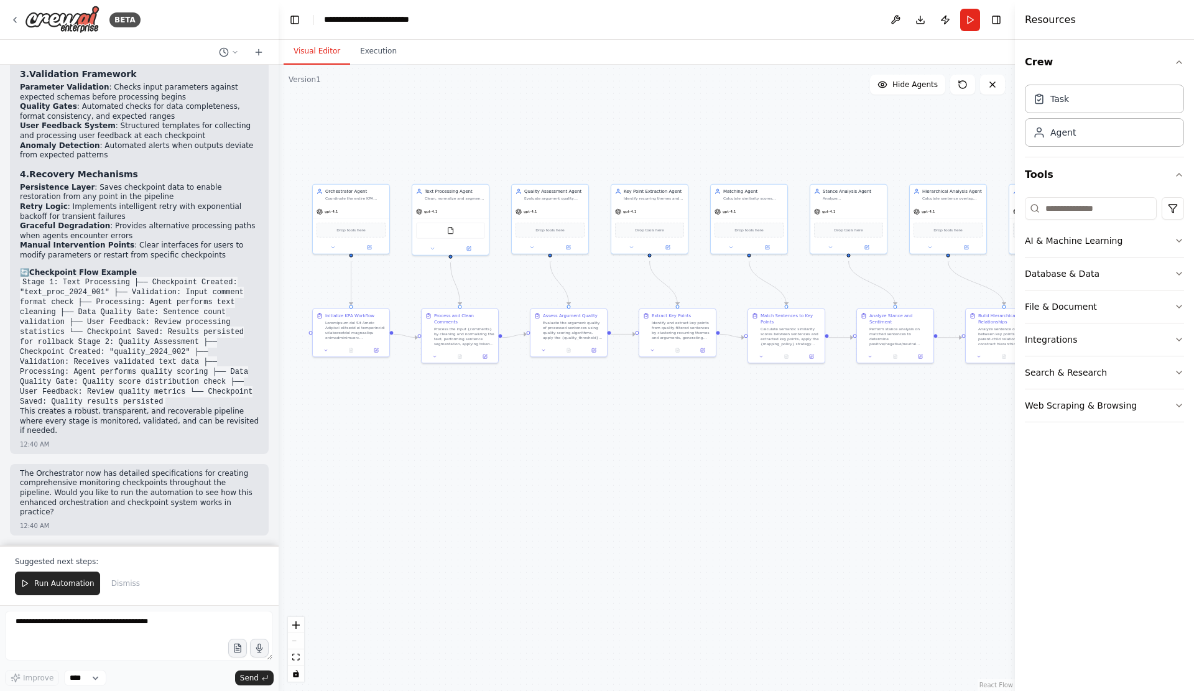
scroll to position [13844, 0]
click at [171, 618] on textarea at bounding box center [139, 636] width 268 height 50
type textarea "**********"
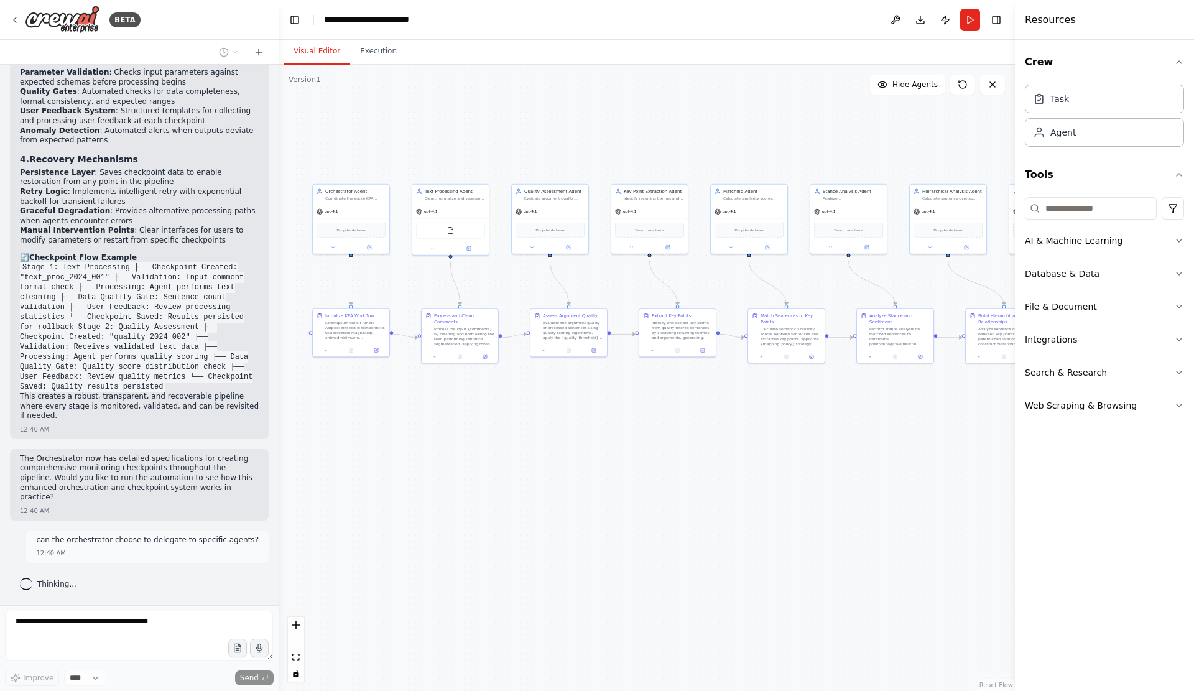
scroll to position [13861, 0]
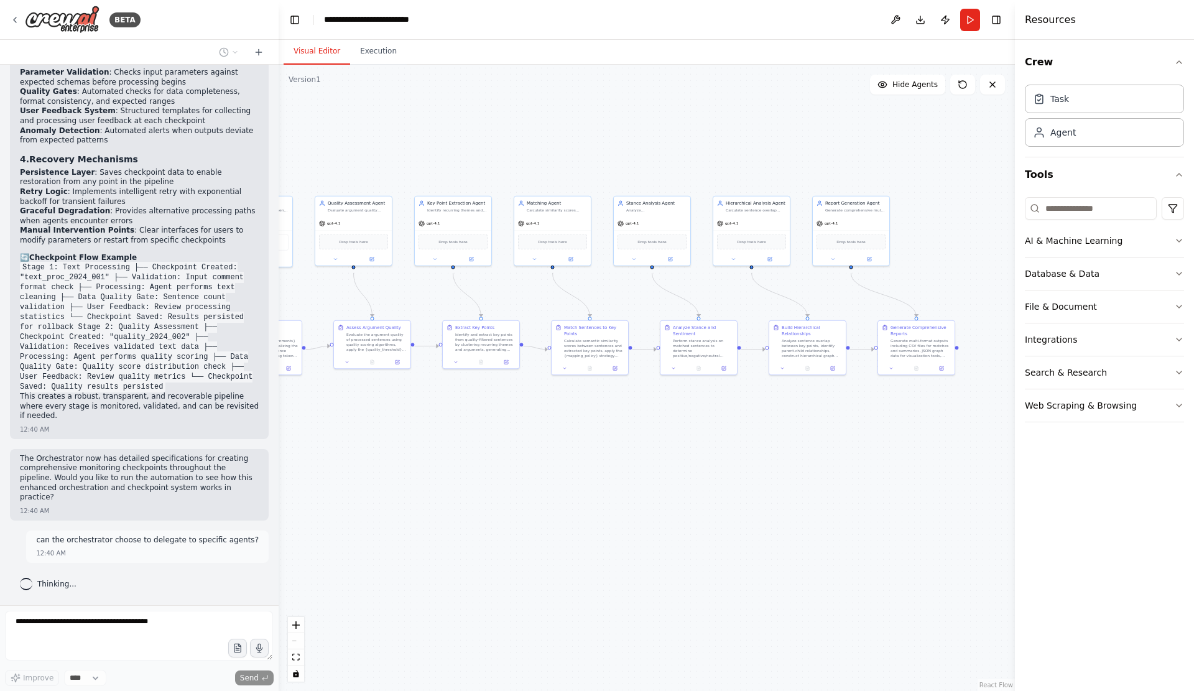
drag, startPoint x: 810, startPoint y: 434, endPoint x: 613, endPoint y: 446, distance: 196.9
click at [613, 446] on div ".deletable-edge-delete-btn { width: 20px; height: 20px; border: 0px solid #ffff…" at bounding box center [647, 378] width 736 height 626
click at [821, 369] on div at bounding box center [807, 367] width 77 height 13
click at [830, 369] on icon at bounding box center [832, 367] width 5 height 5
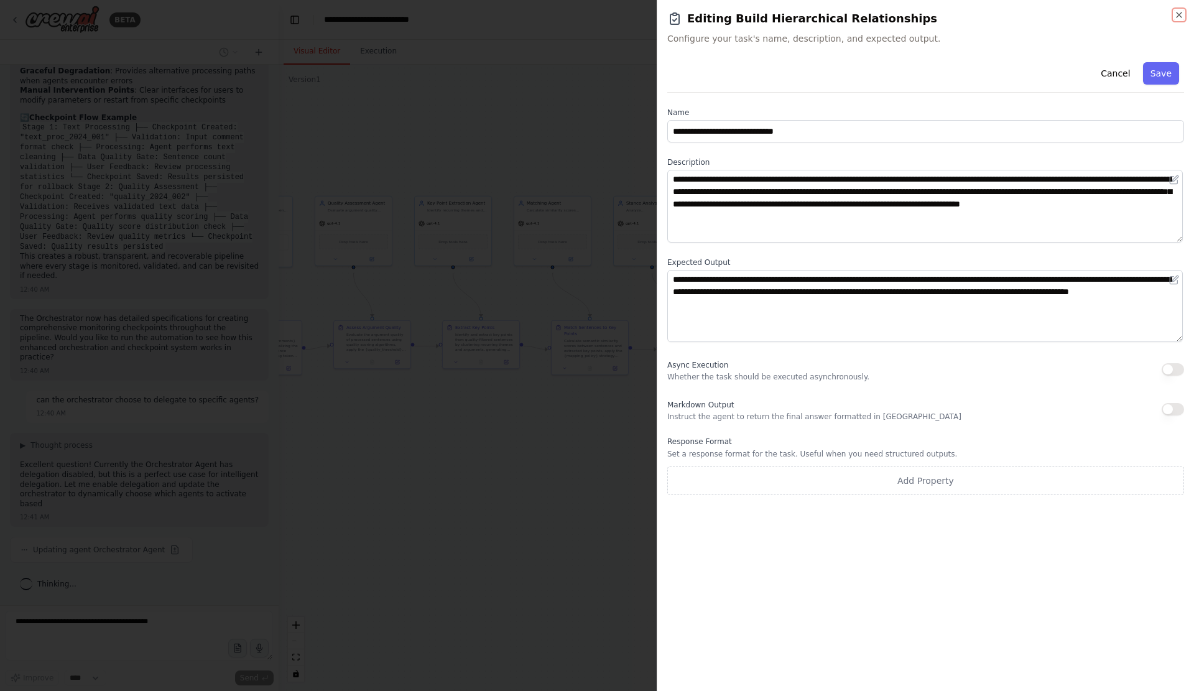
scroll to position [14010, 0]
click at [1178, 18] on icon "button" at bounding box center [1179, 15] width 10 height 10
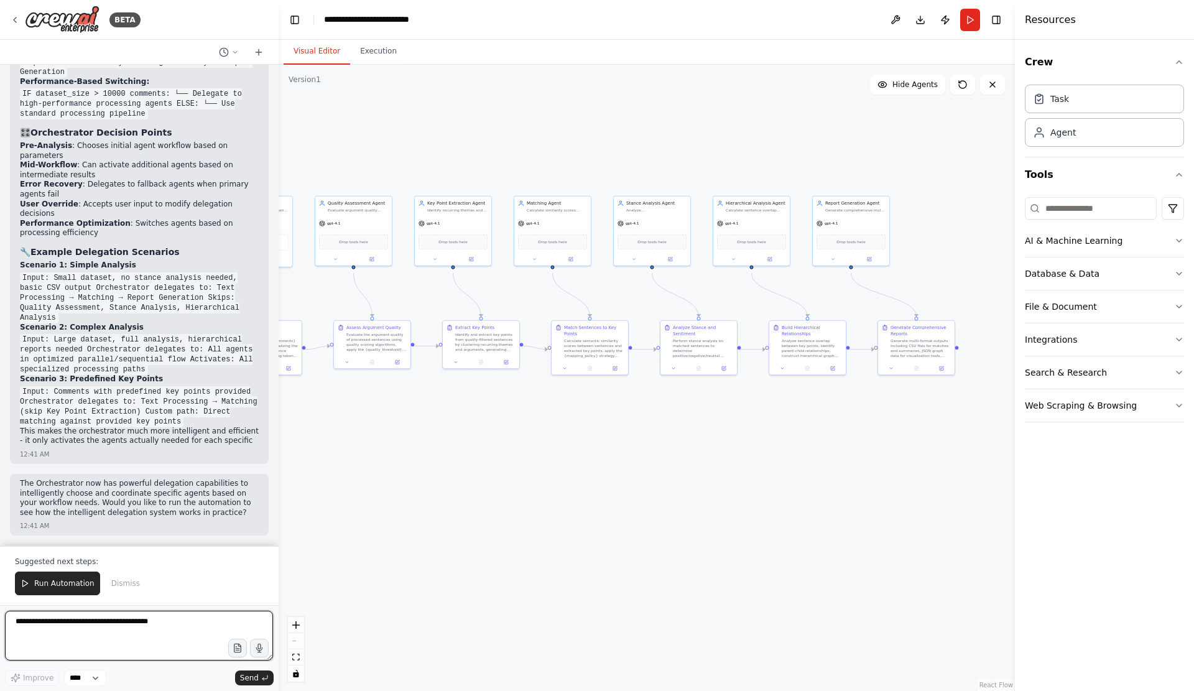
scroll to position [15019, 0]
